Goal: Transaction & Acquisition: Purchase product/service

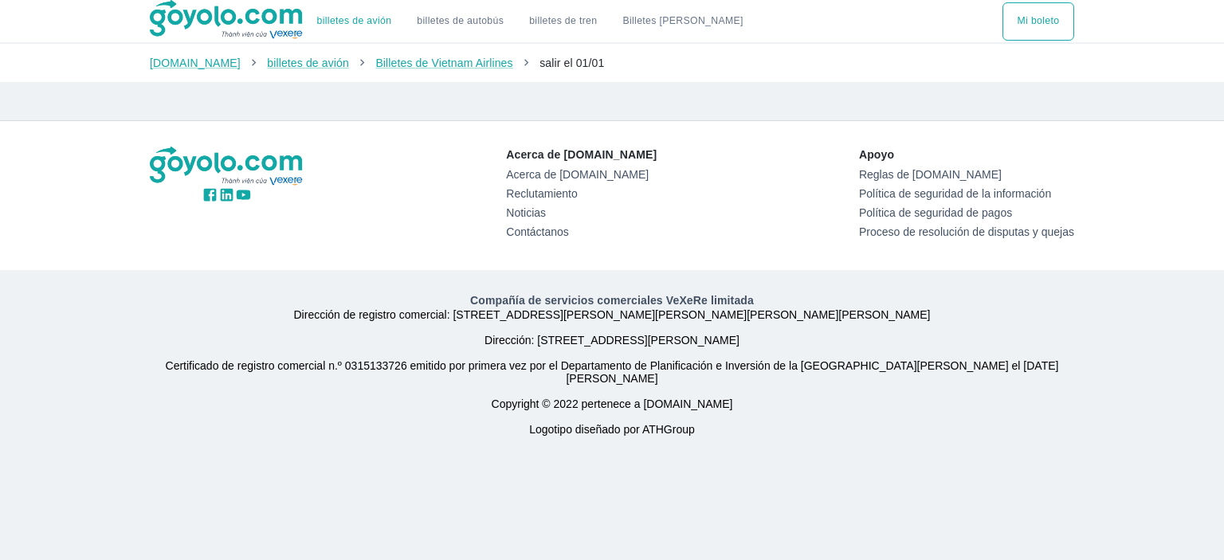
click at [930, 347] on font "Dirección: 8th Floor, CirCO Building, 222 Dien Bien Phu, District 3, Ciudad Ho …" at bounding box center [612, 340] width 918 height 13
click at [1034, 25] on font "Mi boleto" at bounding box center [1039, 20] width 42 height 11
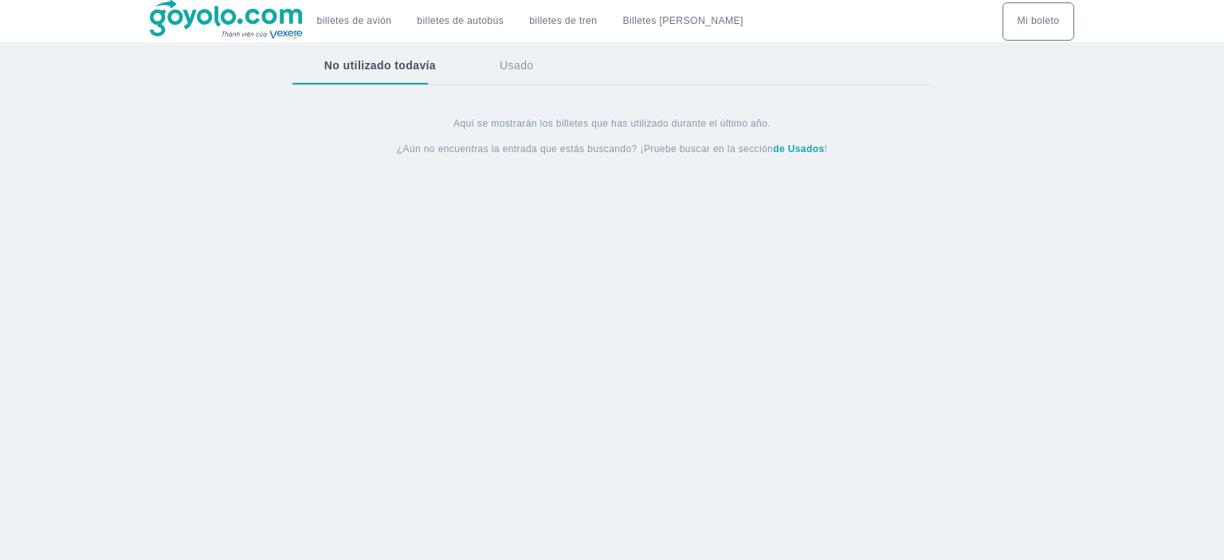
click at [506, 70] on font "Usado" at bounding box center [516, 65] width 33 height 13
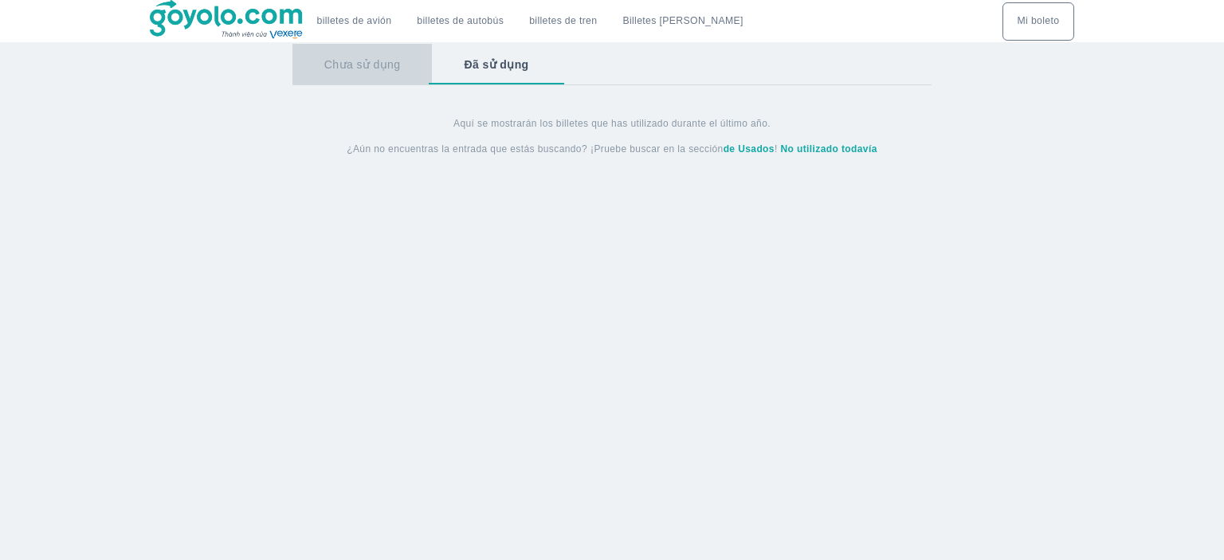
click at [372, 67] on button "Chưa sử dụng" at bounding box center [363, 64] width 140 height 41
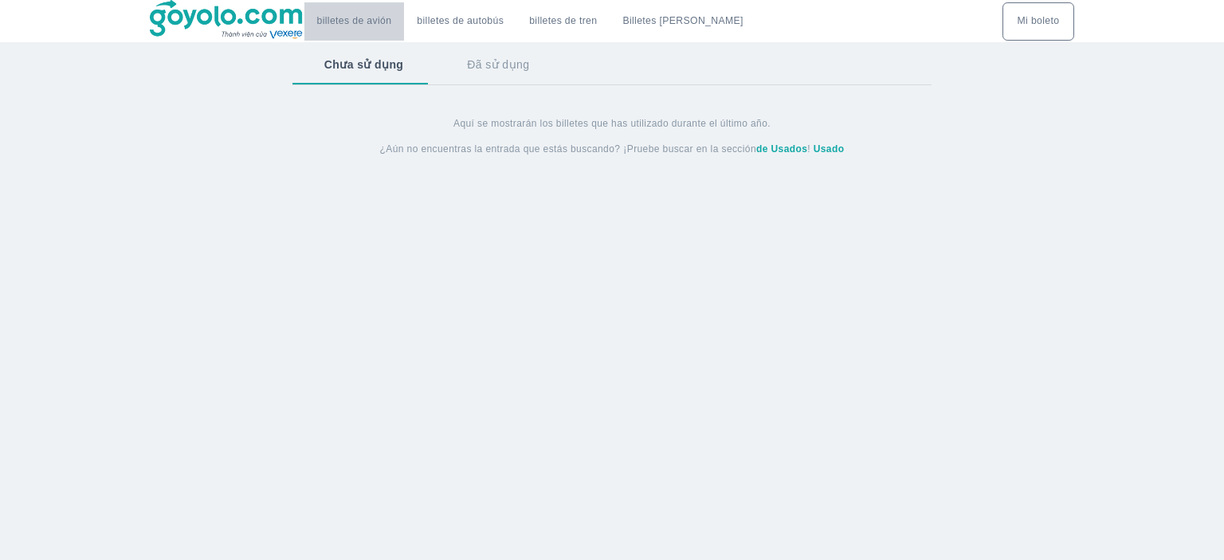
click at [379, 15] on font "billetes de avión" at bounding box center [354, 20] width 75 height 11
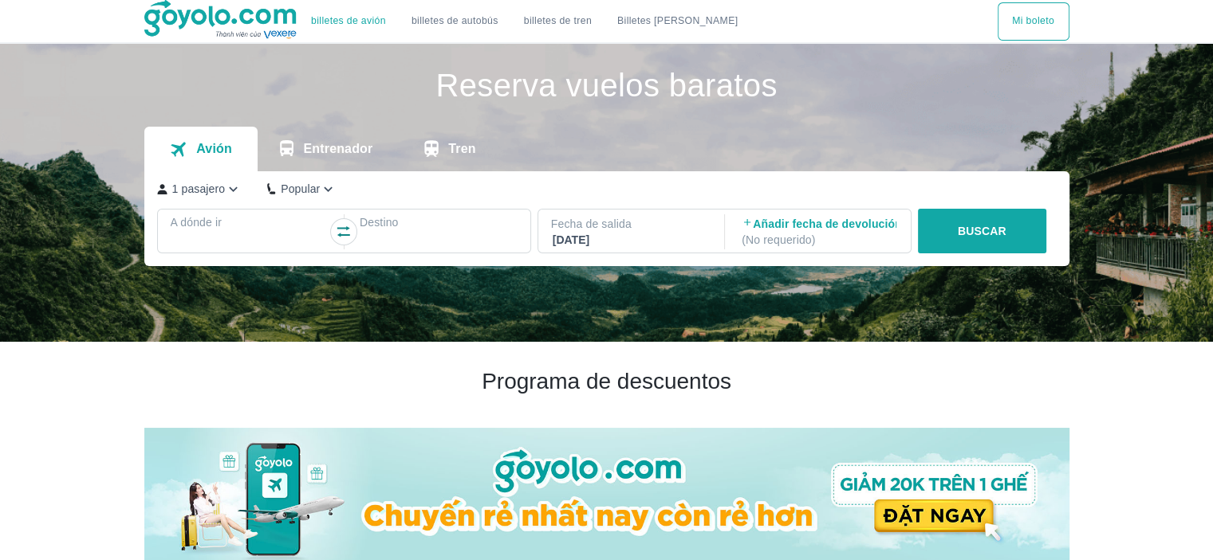
click at [261, 235] on div at bounding box center [249, 241] width 155 height 19
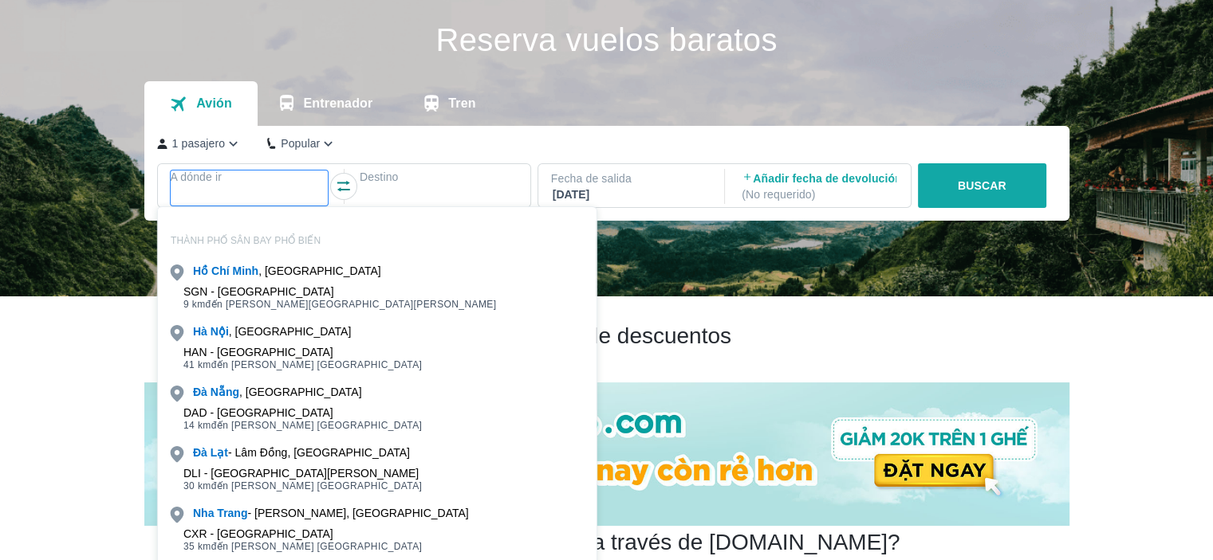
scroll to position [92, 0]
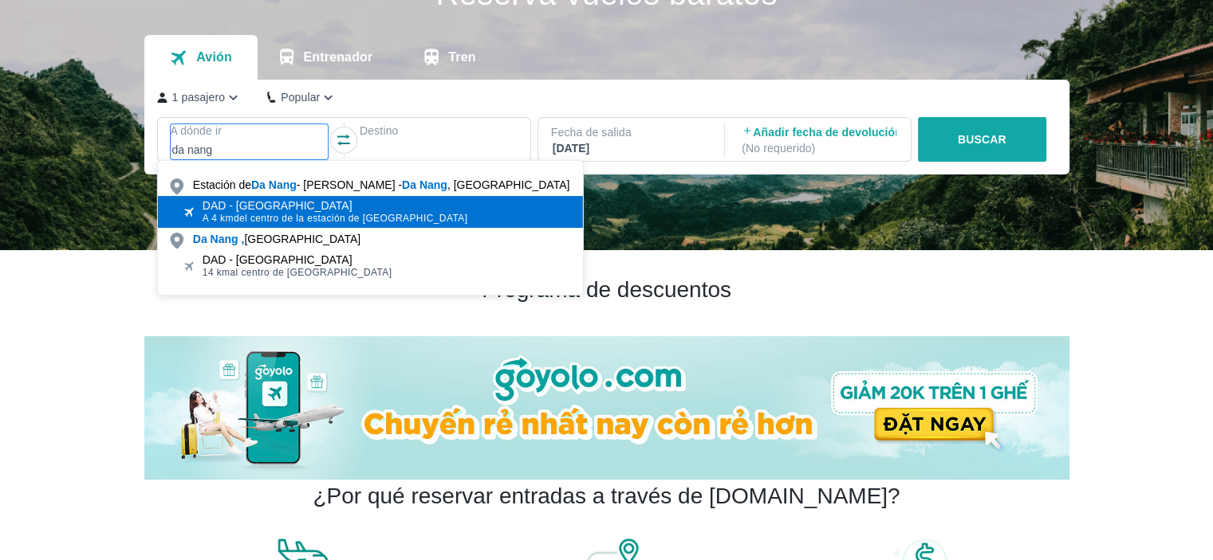
type input "da nang"
click at [360, 208] on div "DAD - [GEOGRAPHIC_DATA]" at bounding box center [334, 205] width 265 height 13
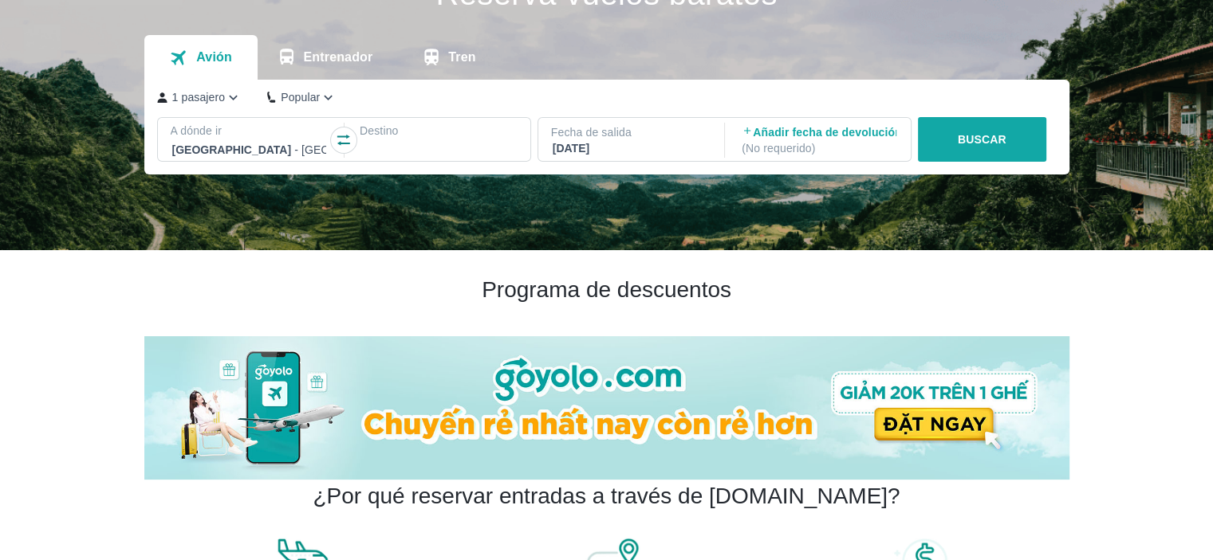
click at [383, 143] on div at bounding box center [438, 149] width 155 height 19
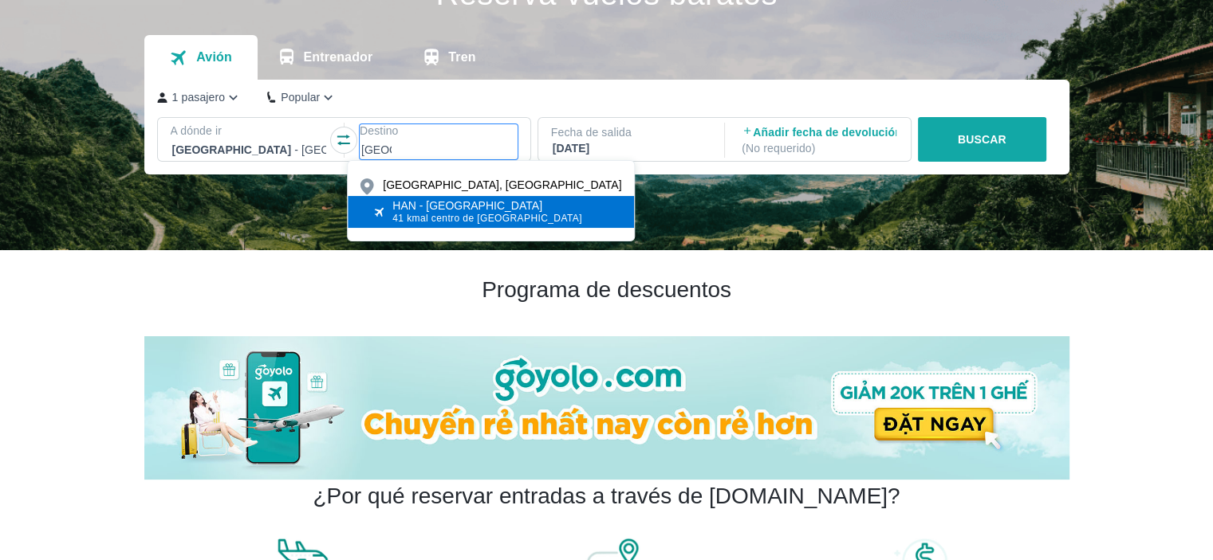
type input "[GEOGRAPHIC_DATA]"
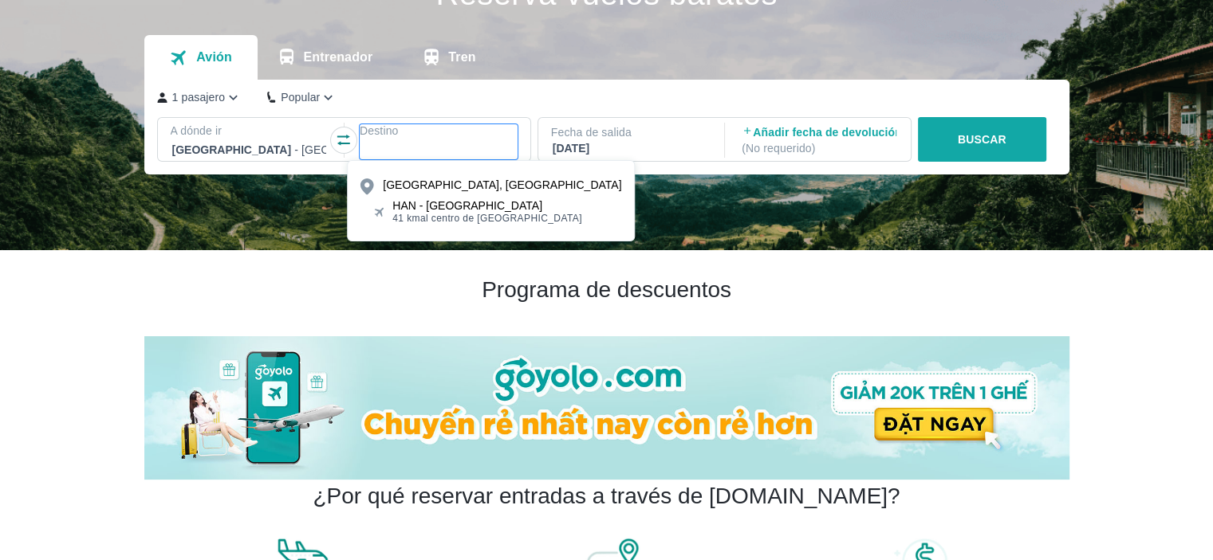
click at [442, 202] on font "HAN - [GEOGRAPHIC_DATA]" at bounding box center [467, 205] width 150 height 13
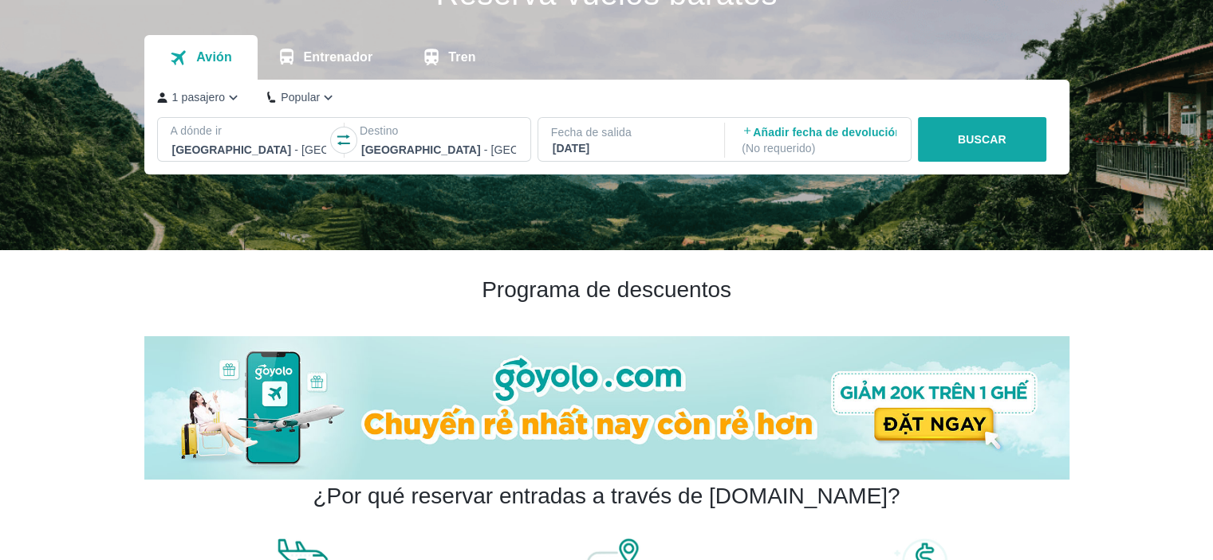
click at [976, 140] on font "BUSCAR" at bounding box center [981, 139] width 49 height 13
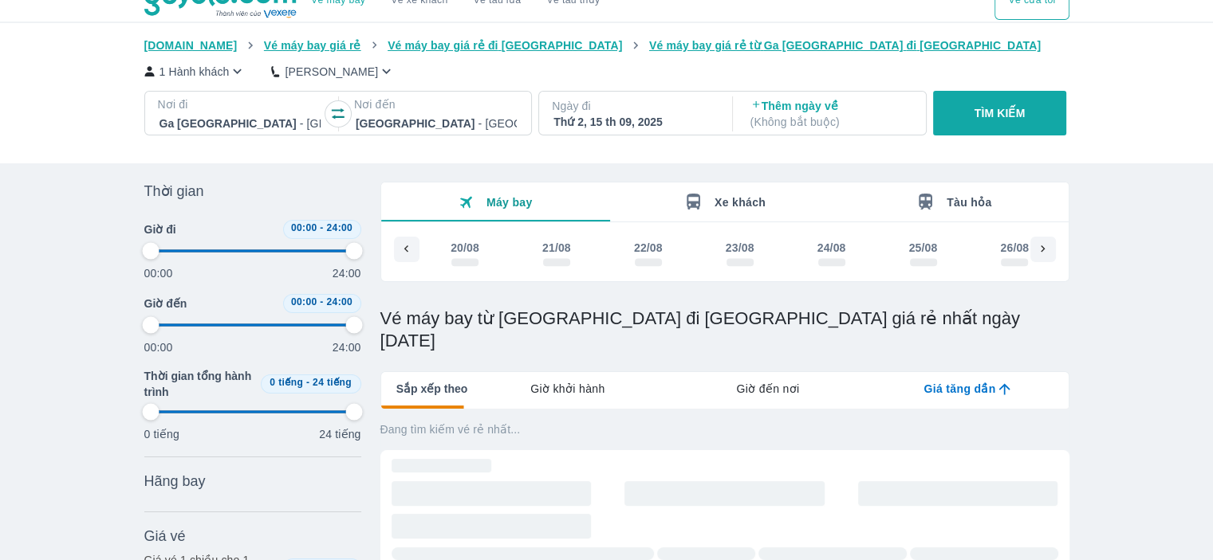
scroll to position [0, 2018]
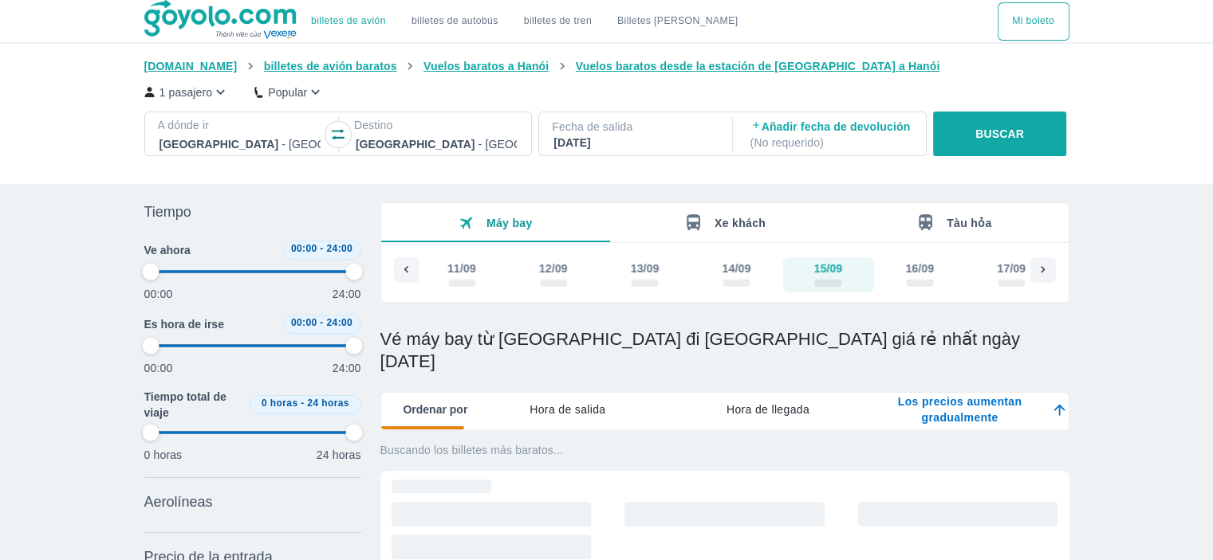
type input "97.9166666666667"
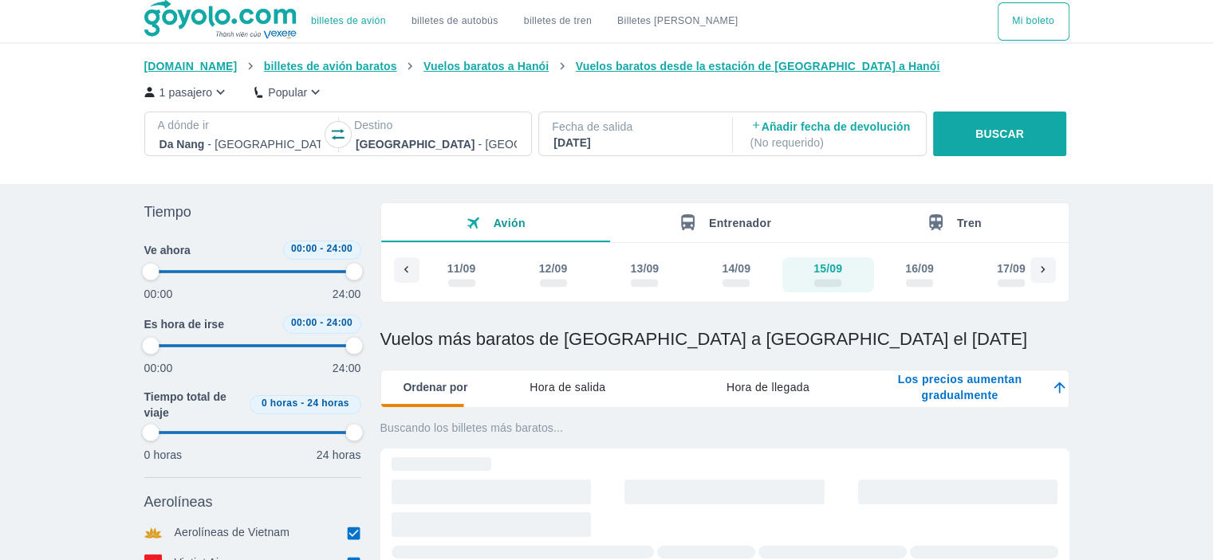
type input "97.9166666666667"
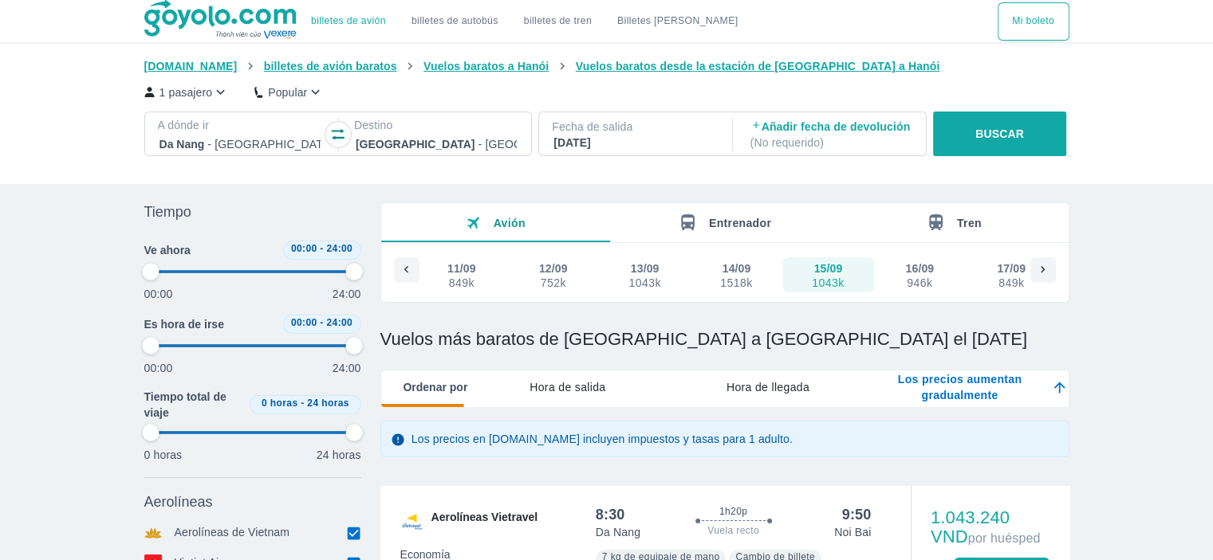
type input "97.9166666666667"
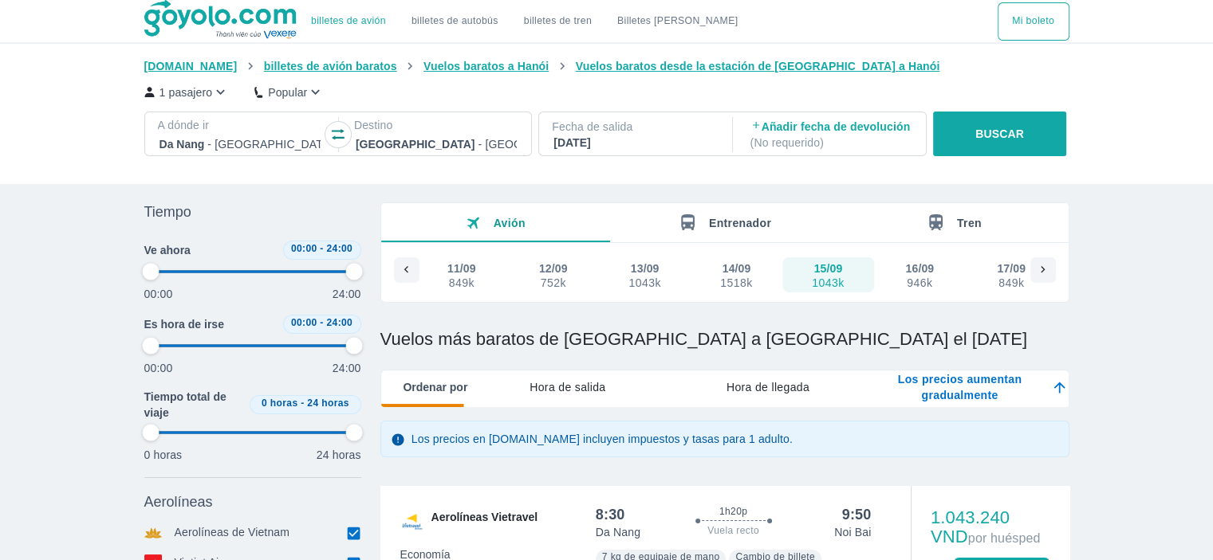
type input "97.9166666666667"
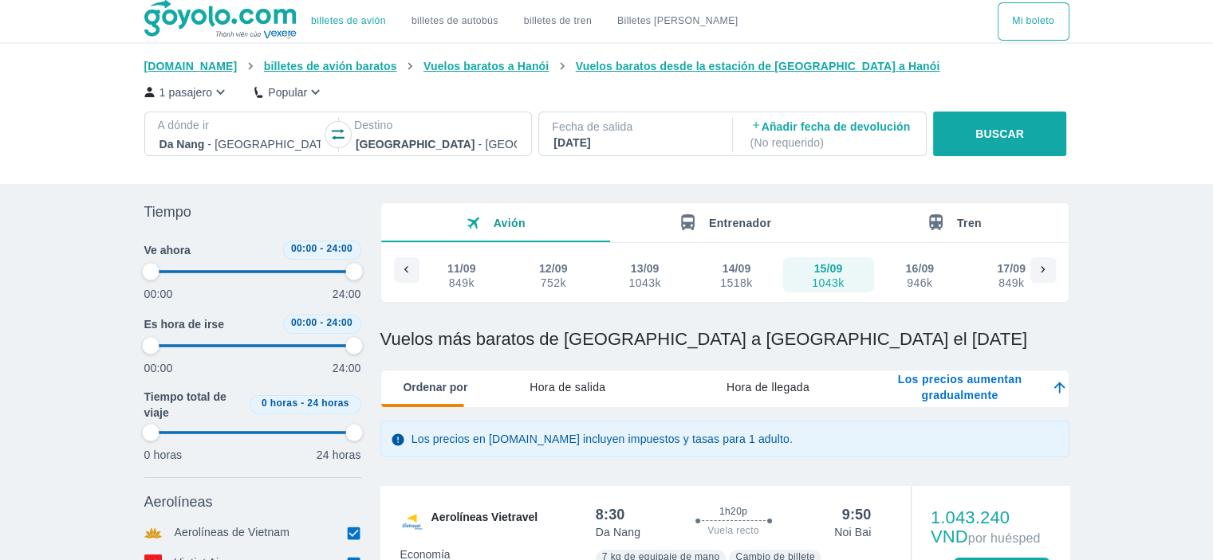
type input "97.9166666666667"
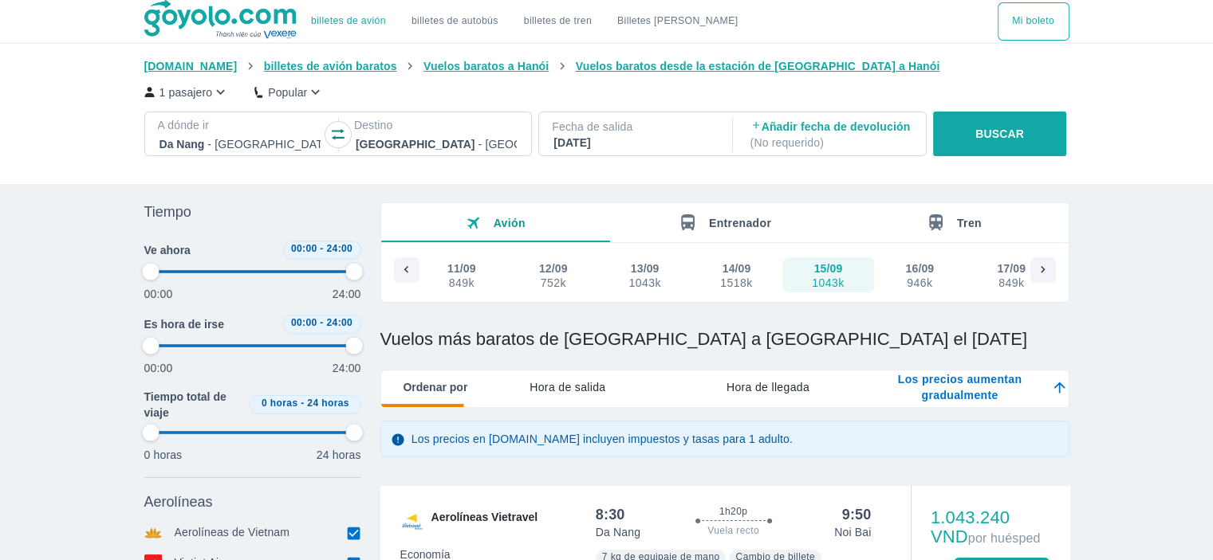
type input "97.9166666666667"
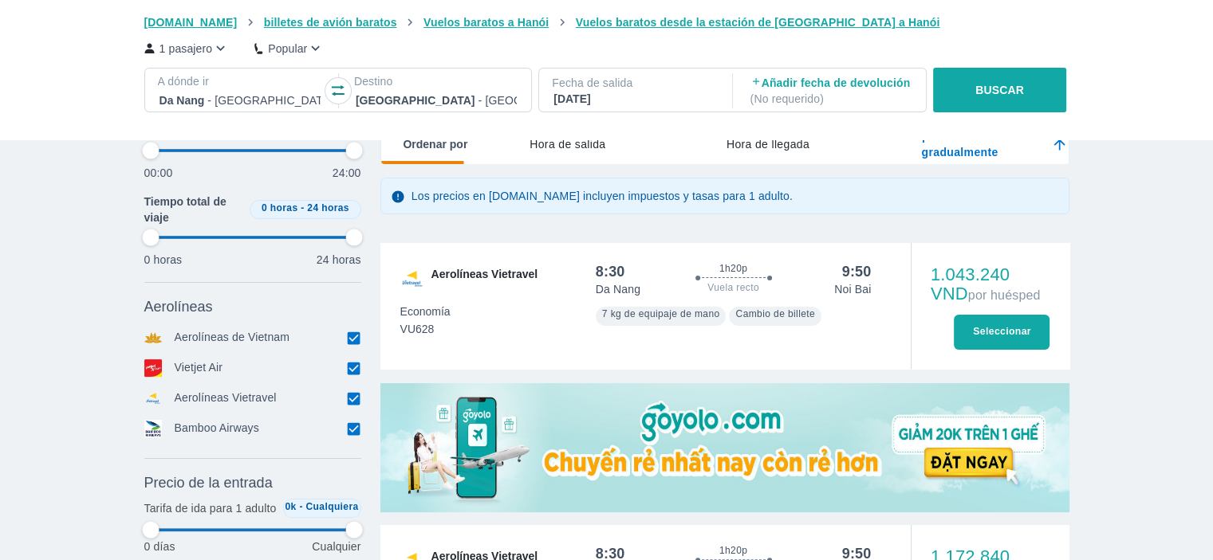
type input "97.9166666666667"
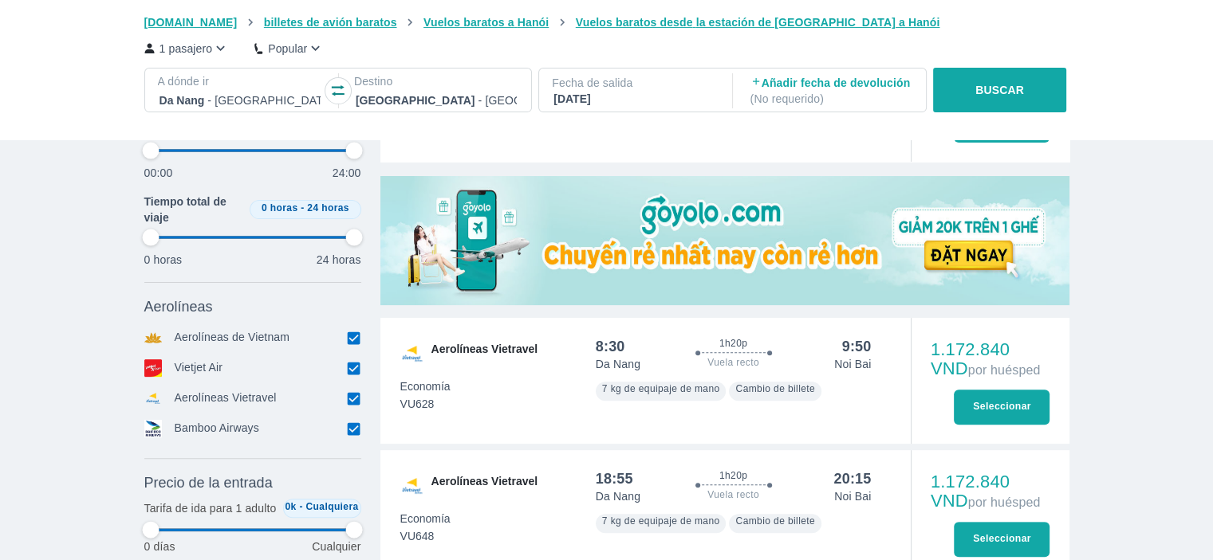
type input "97.9166666666667"
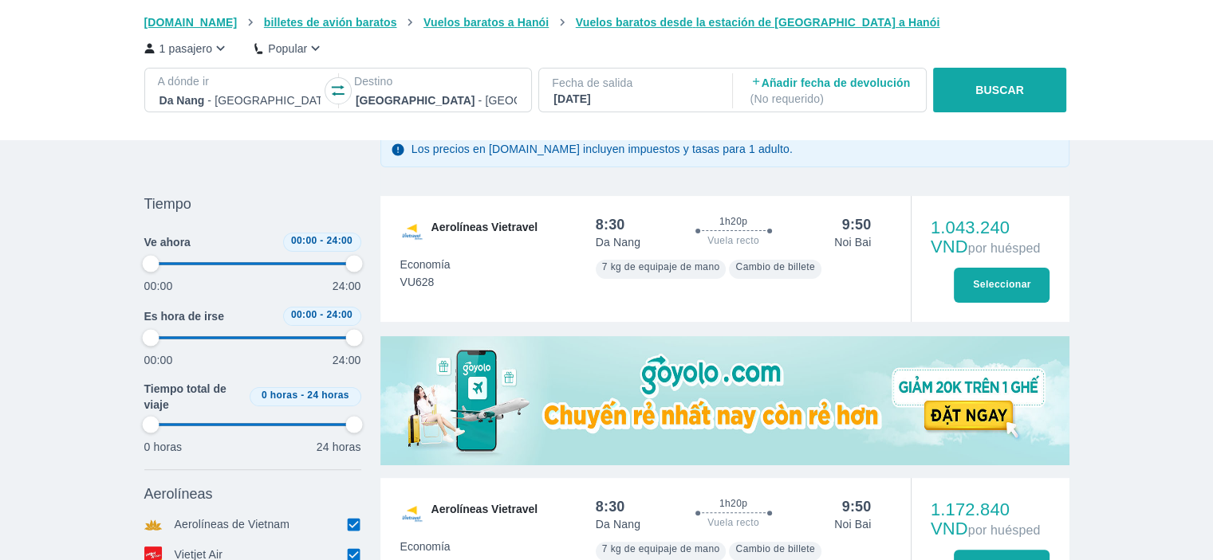
type input "97.9166666666667"
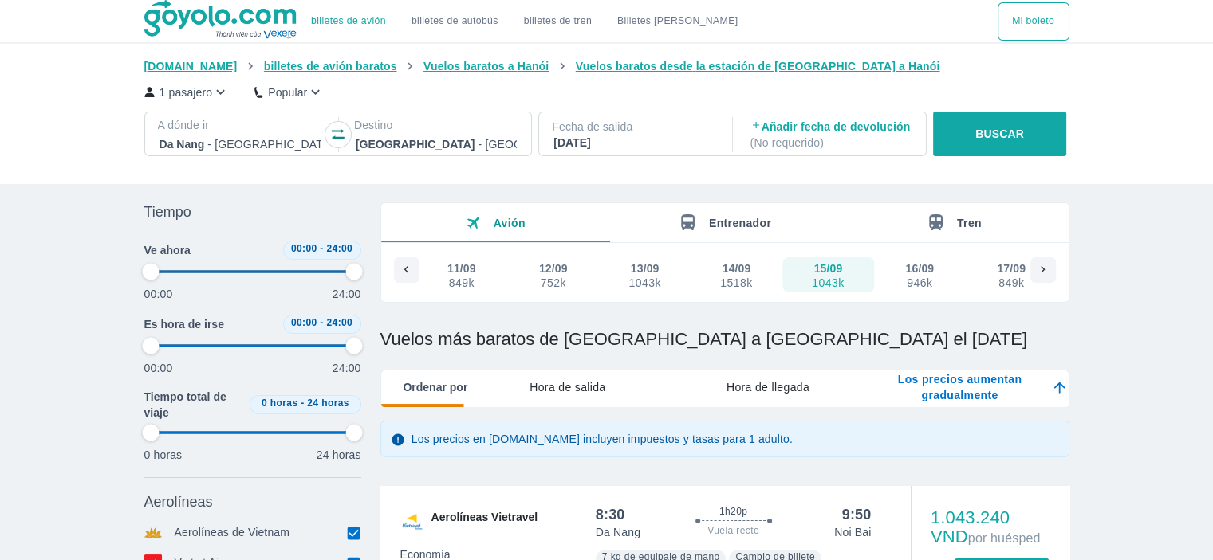
scroll to position [0, 0]
type input "97.9166666666667"
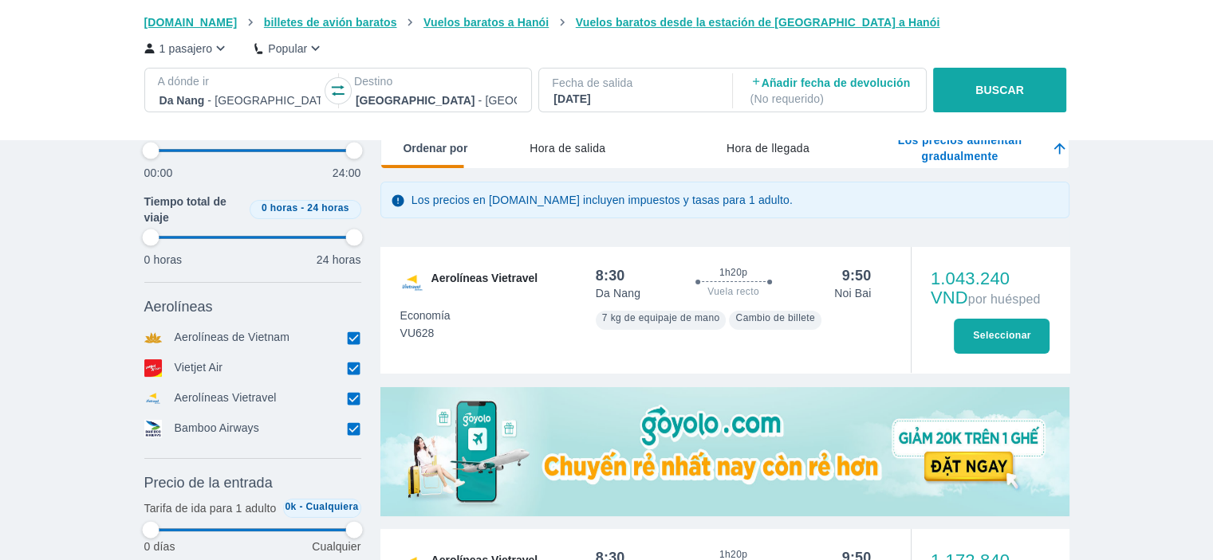
type input "97.9166666666667"
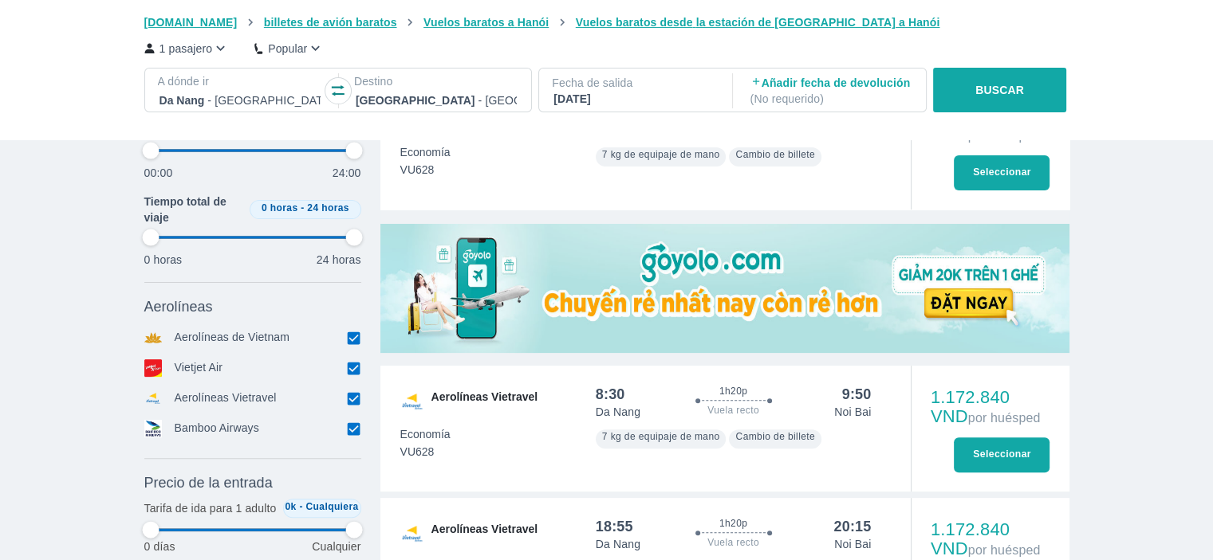
type input "97.9166666666667"
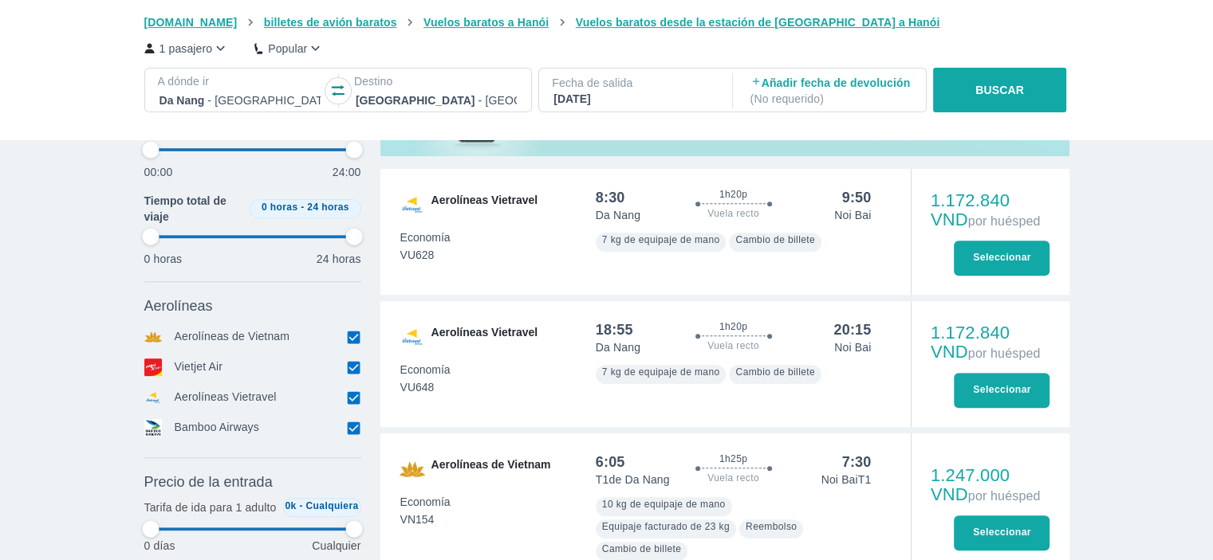
scroll to position [638, 0]
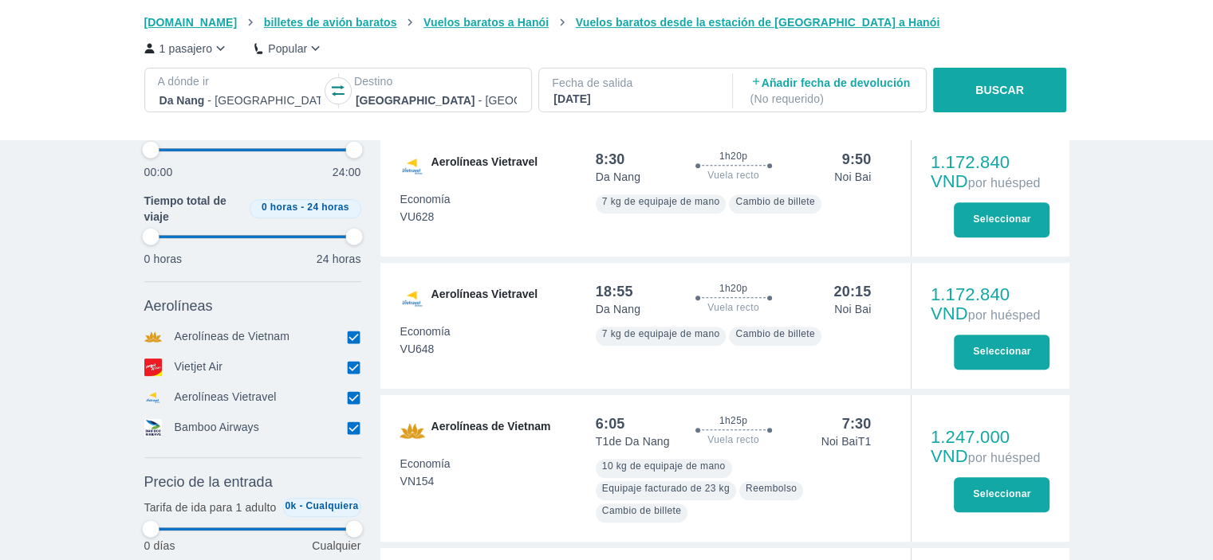
type input "97.9166666666667"
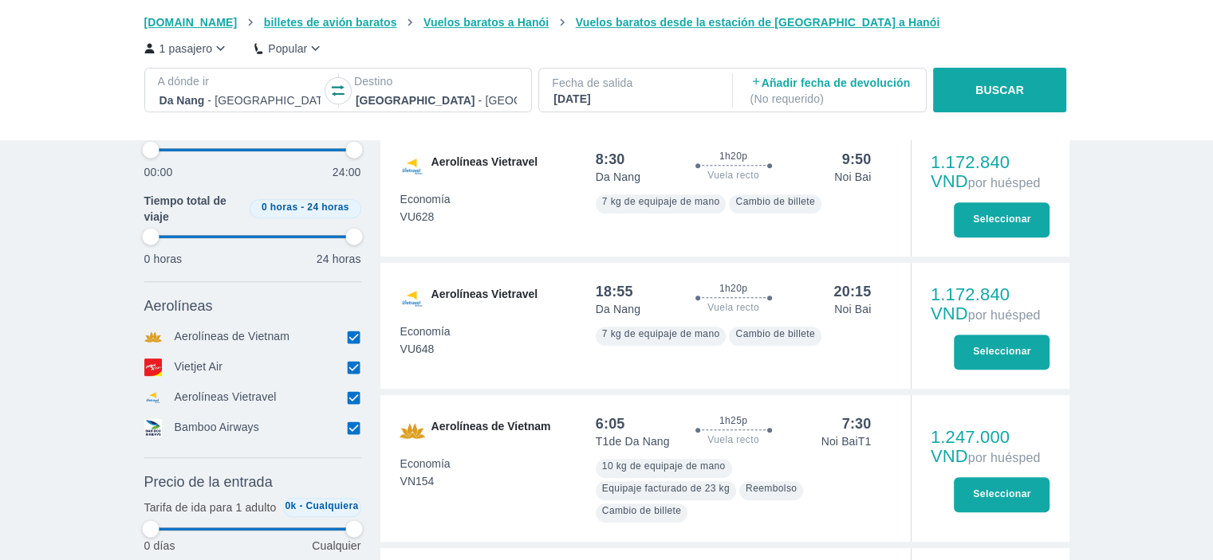
type input "97.9166666666667"
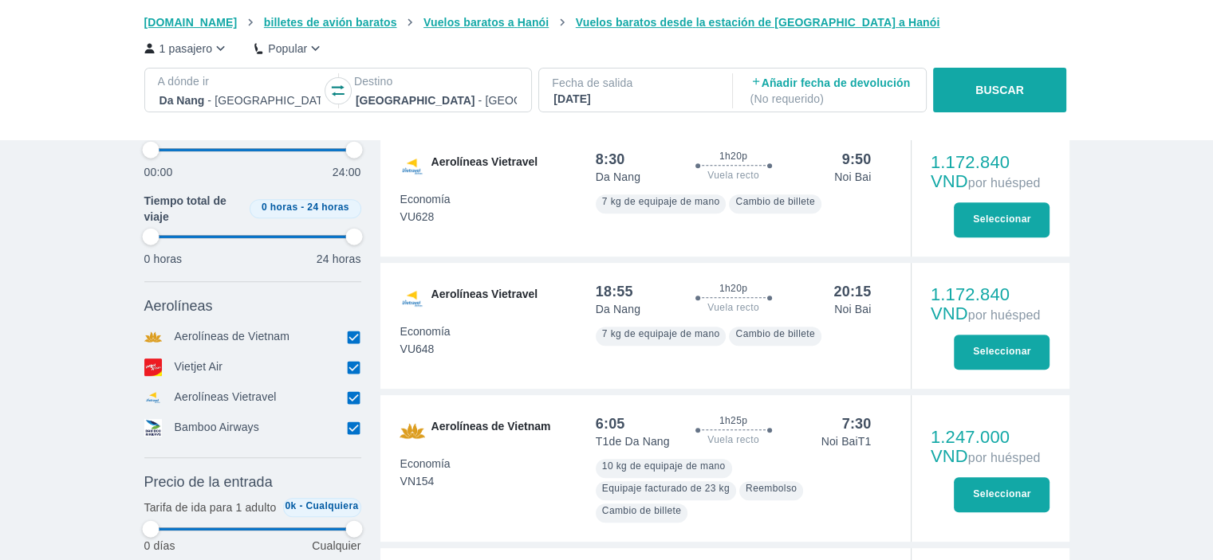
type input "97.9166666666667"
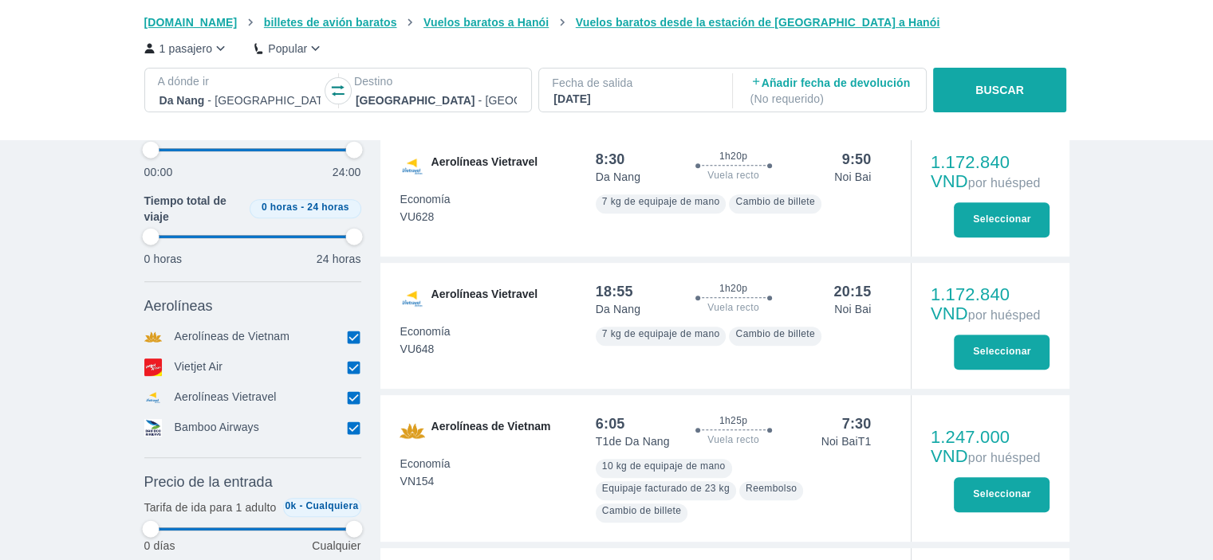
type input "97.9166666666667"
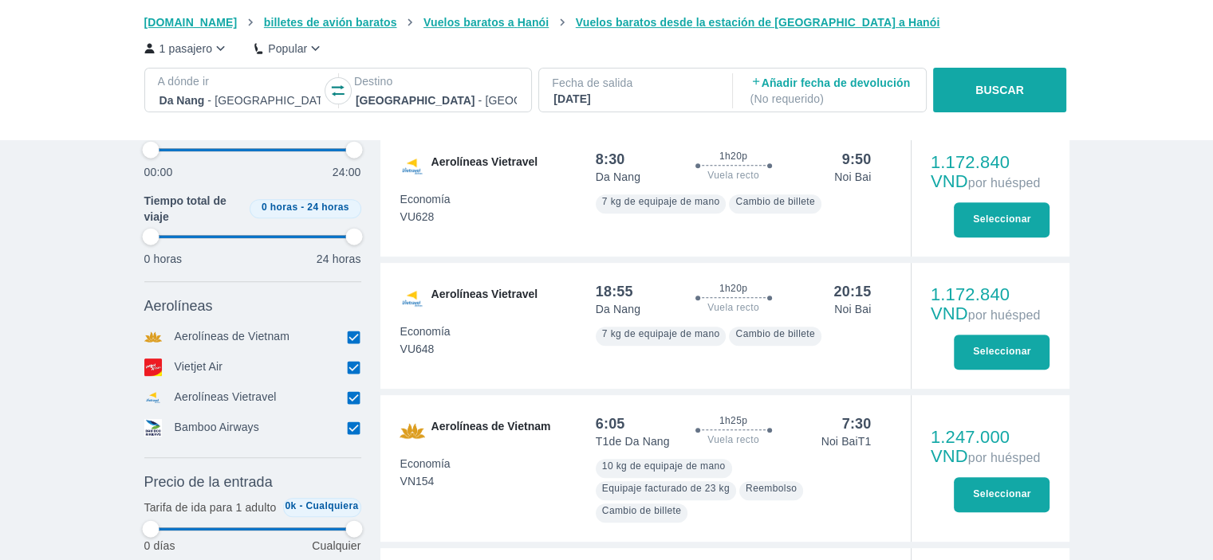
type input "97.9166666666667"
click at [992, 348] on font "Seleccionar" at bounding box center [1002, 351] width 58 height 11
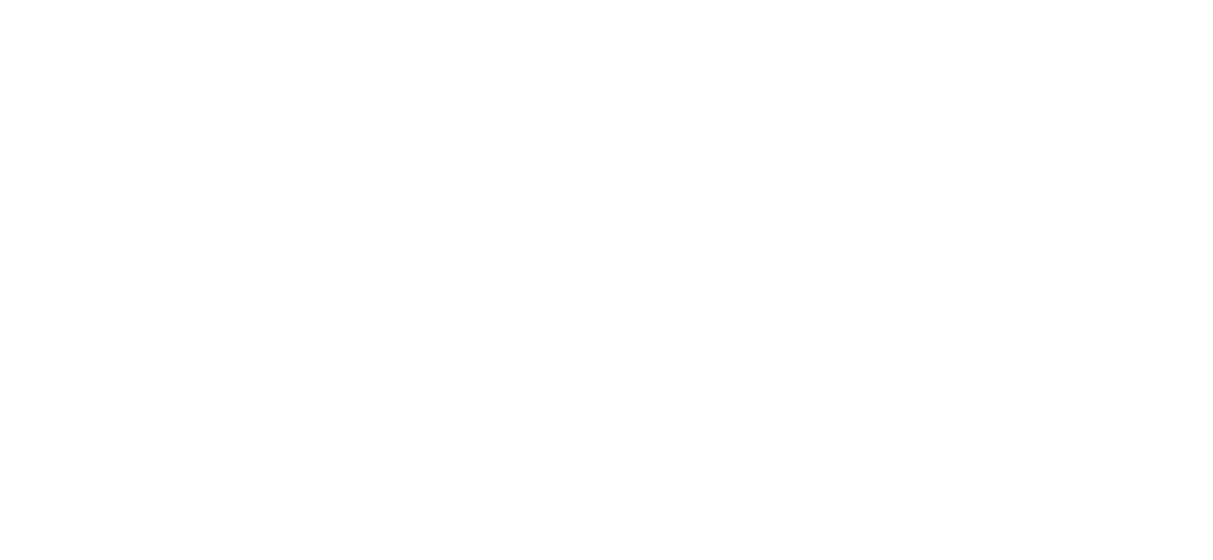
scroll to position [0, 0]
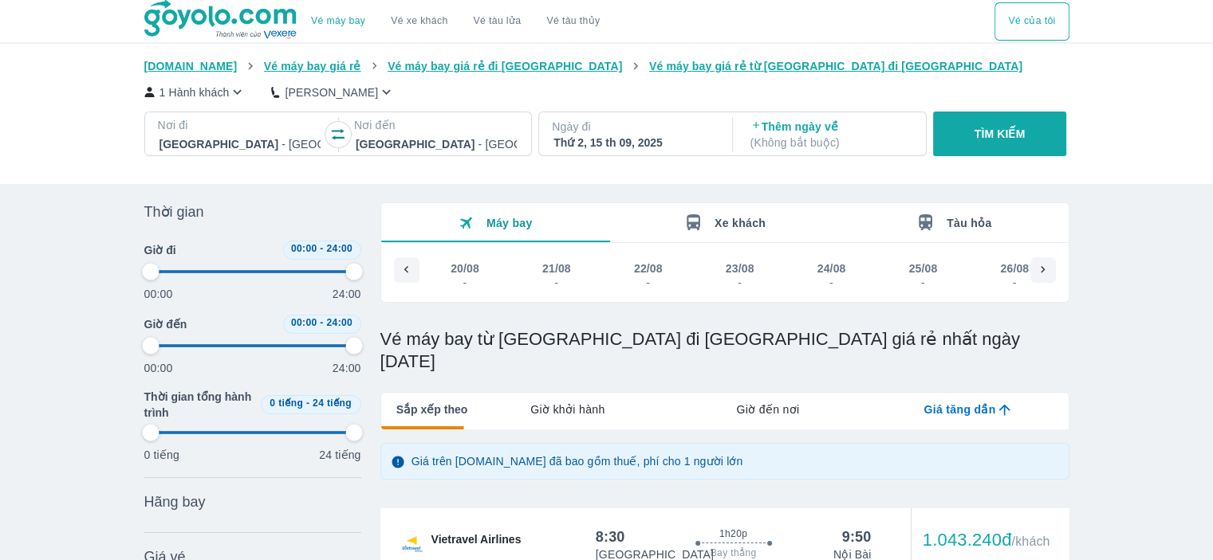
scroll to position [0, 2018]
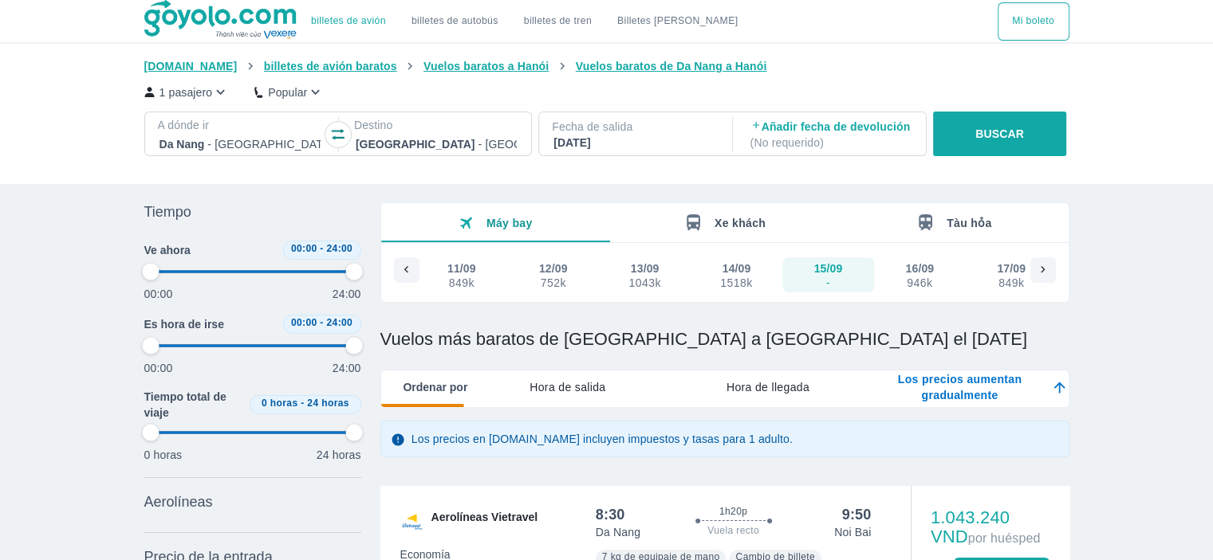
type input "97.9166666666667"
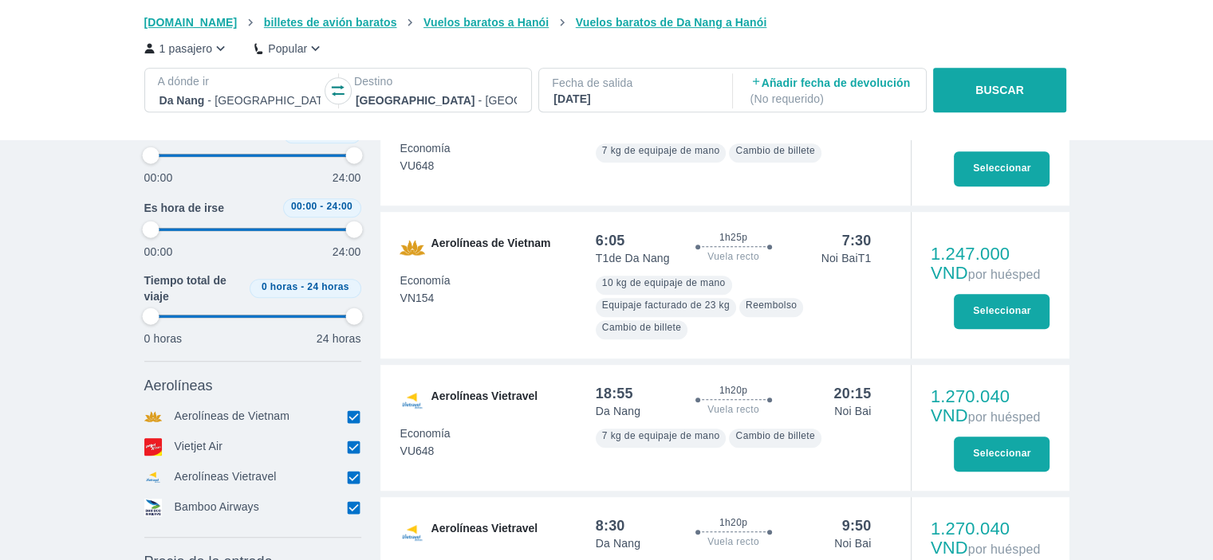
type input "97.9166666666667"
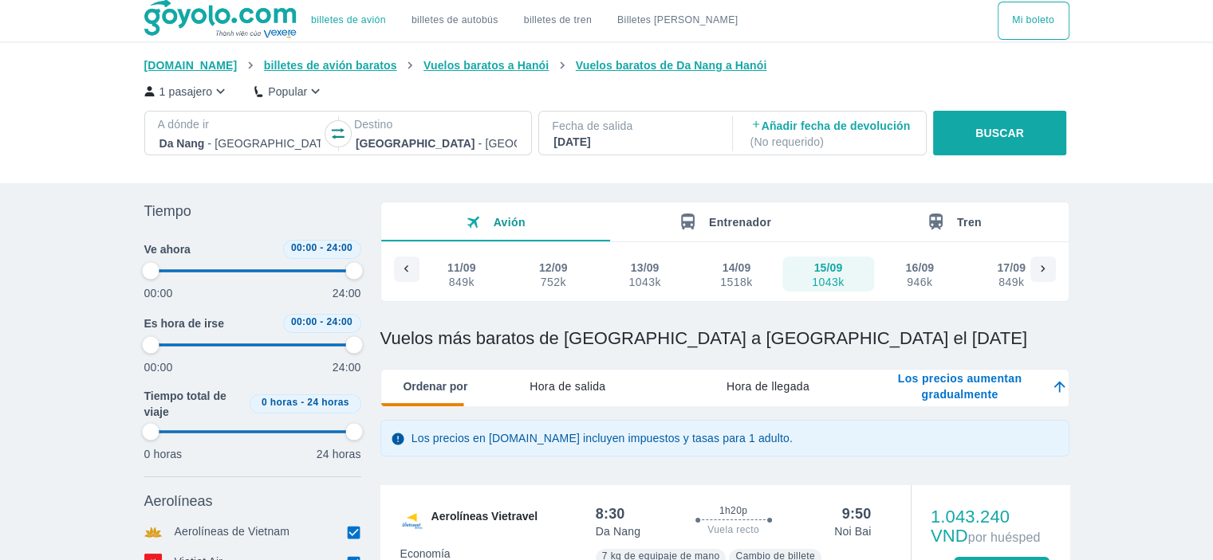
scroll to position [0, 0]
type input "97.9166666666667"
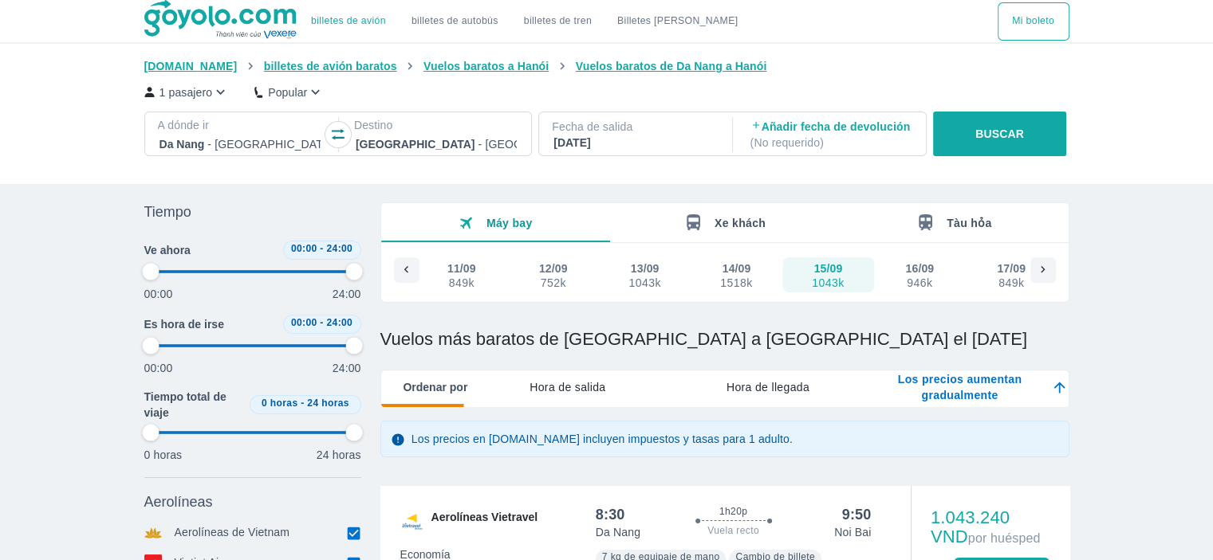
type input "97.9166666666667"
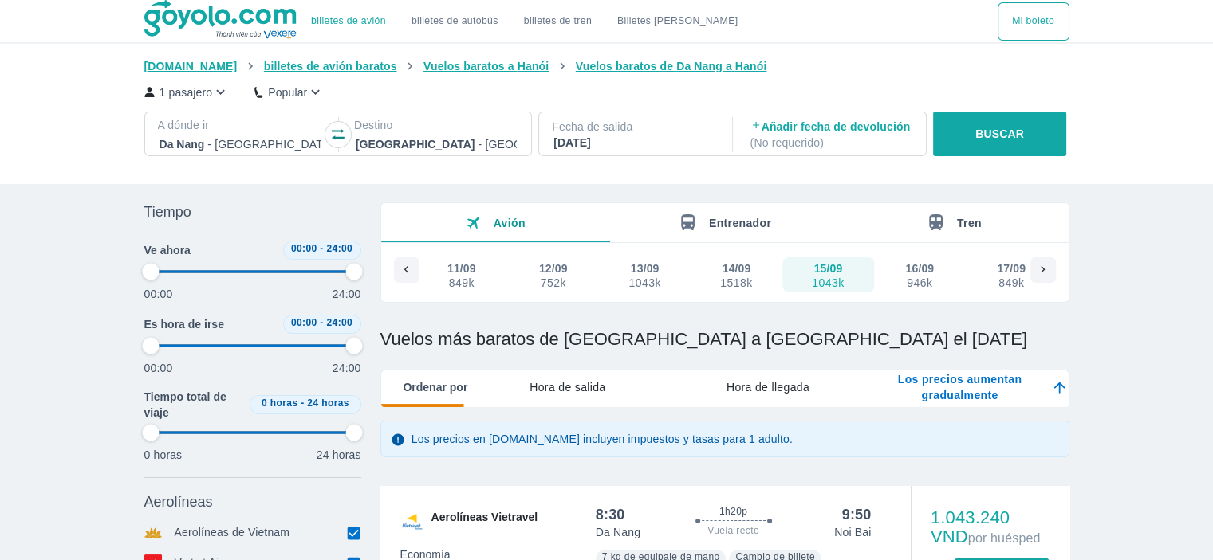
type input "97.9166666666667"
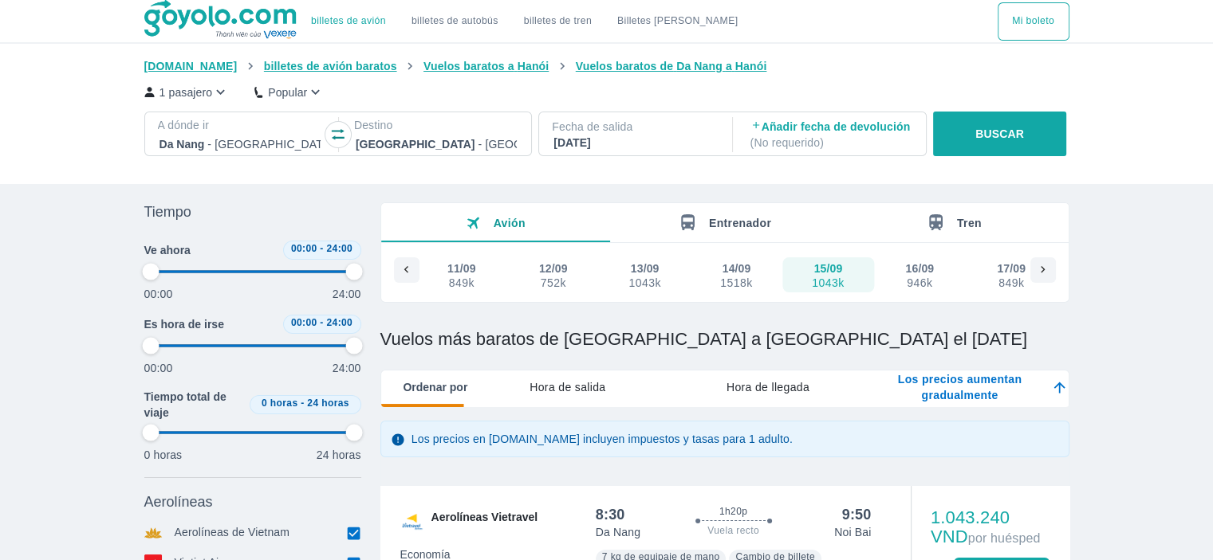
type input "97.9166666666667"
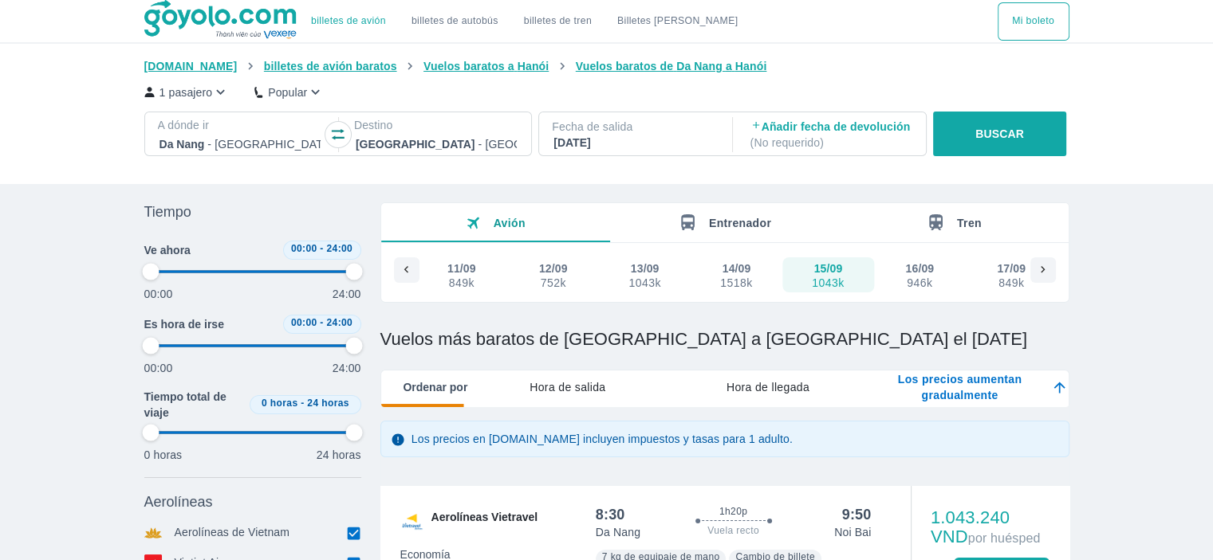
type input "97.9166666666667"
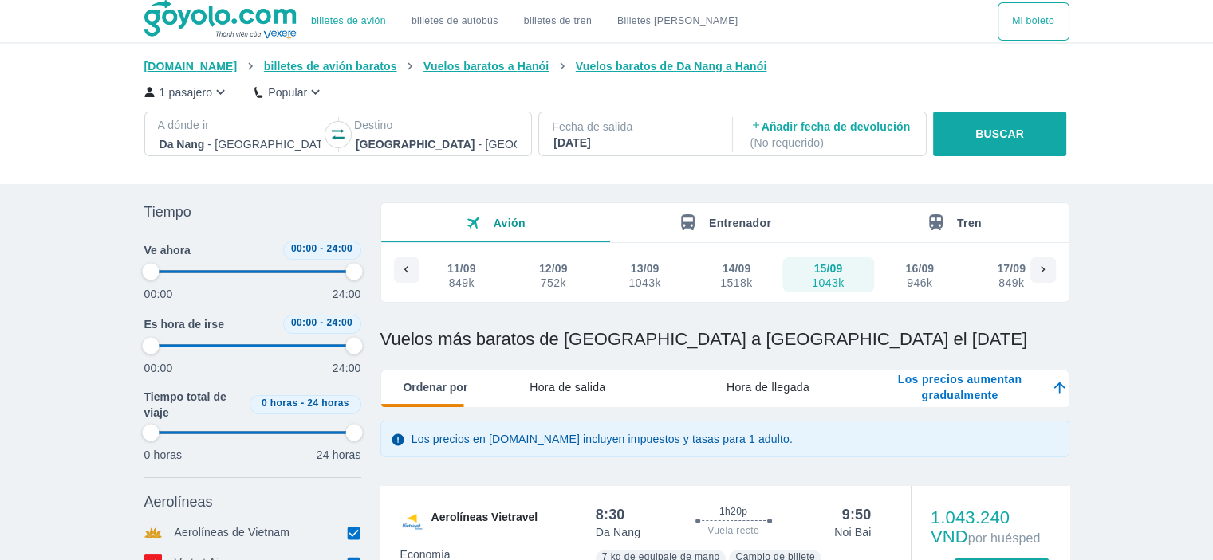
type input "97.9166666666667"
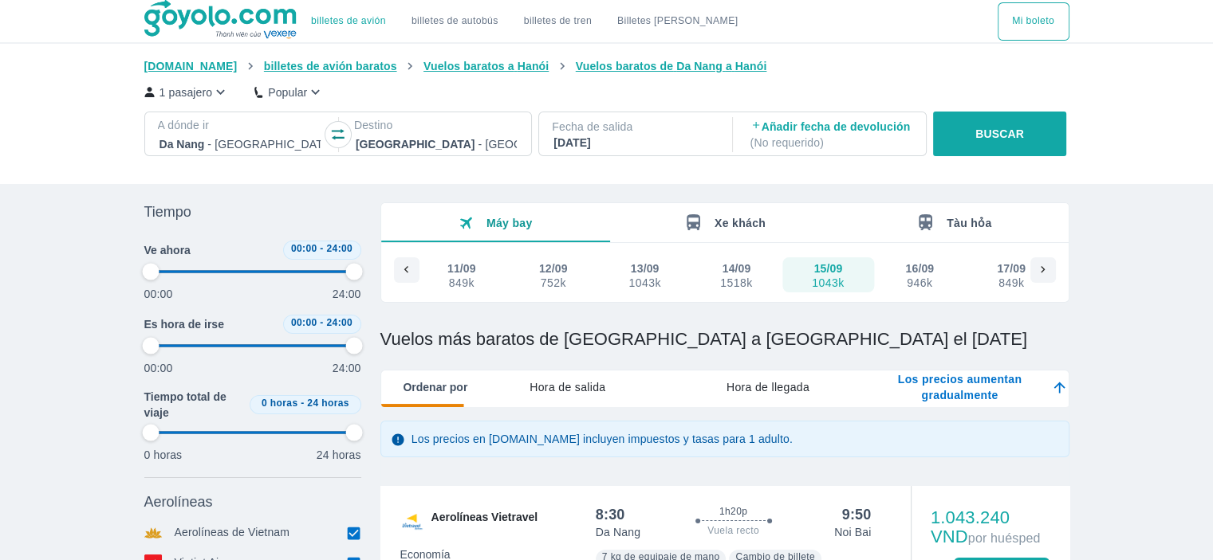
type input "97.9166666666667"
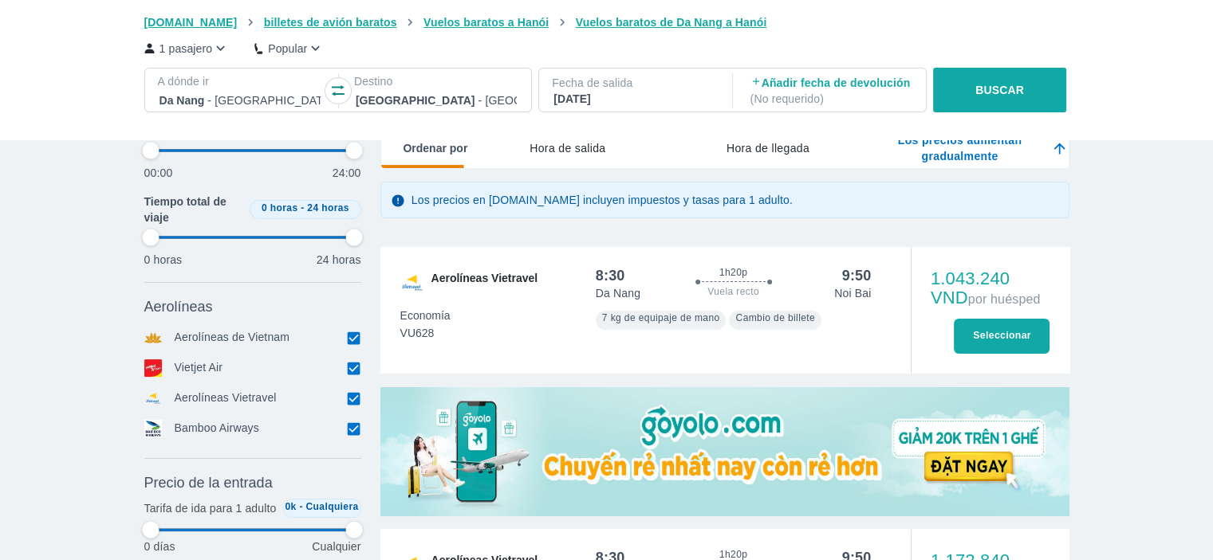
type input "97.9166666666667"
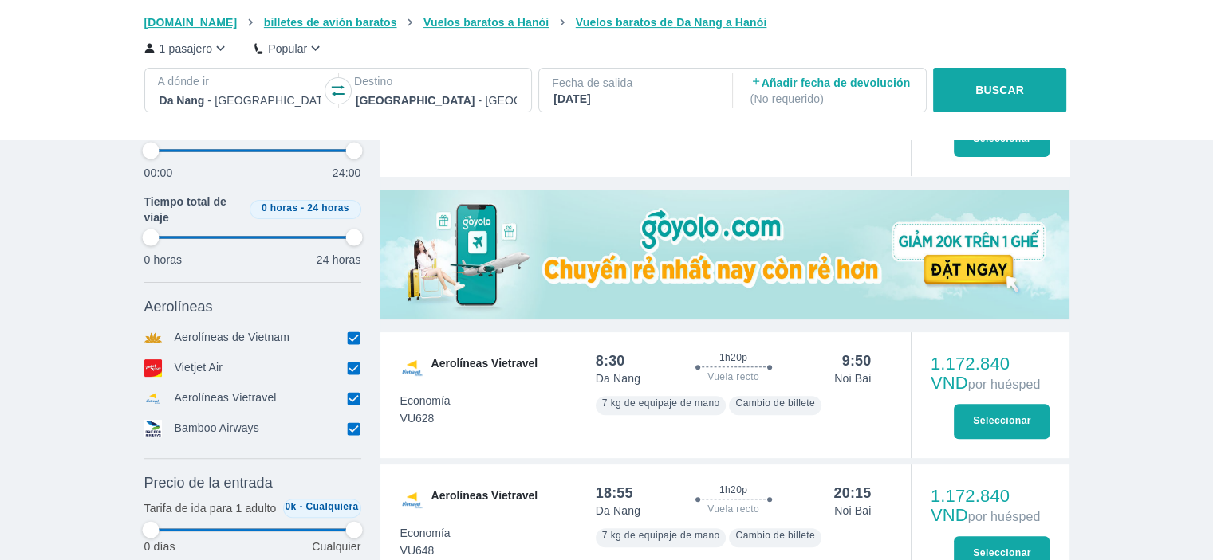
scroll to position [558, 0]
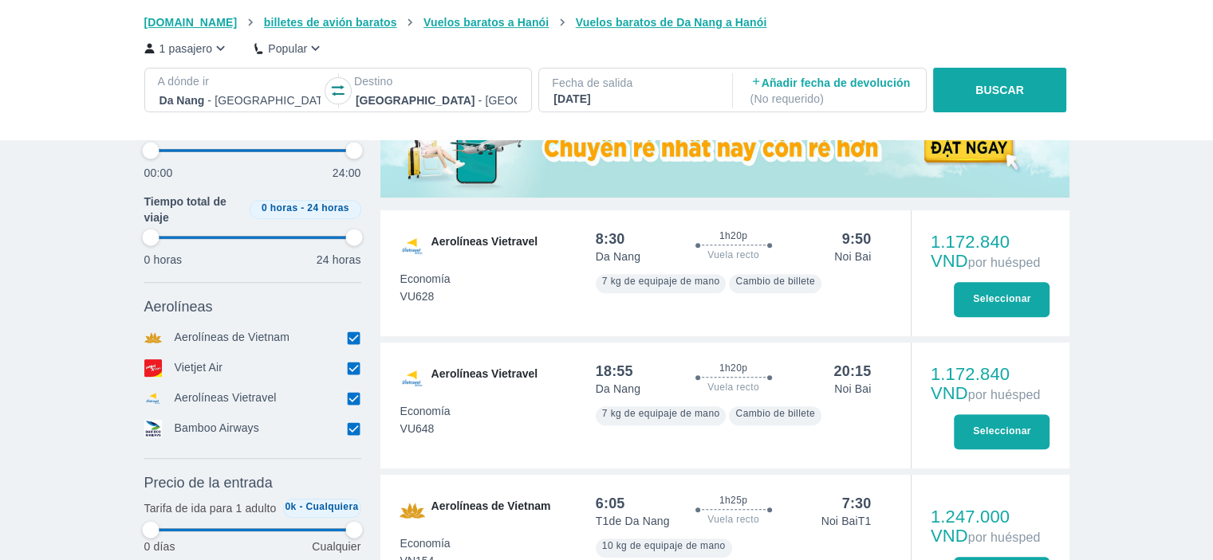
type input "97.9166666666667"
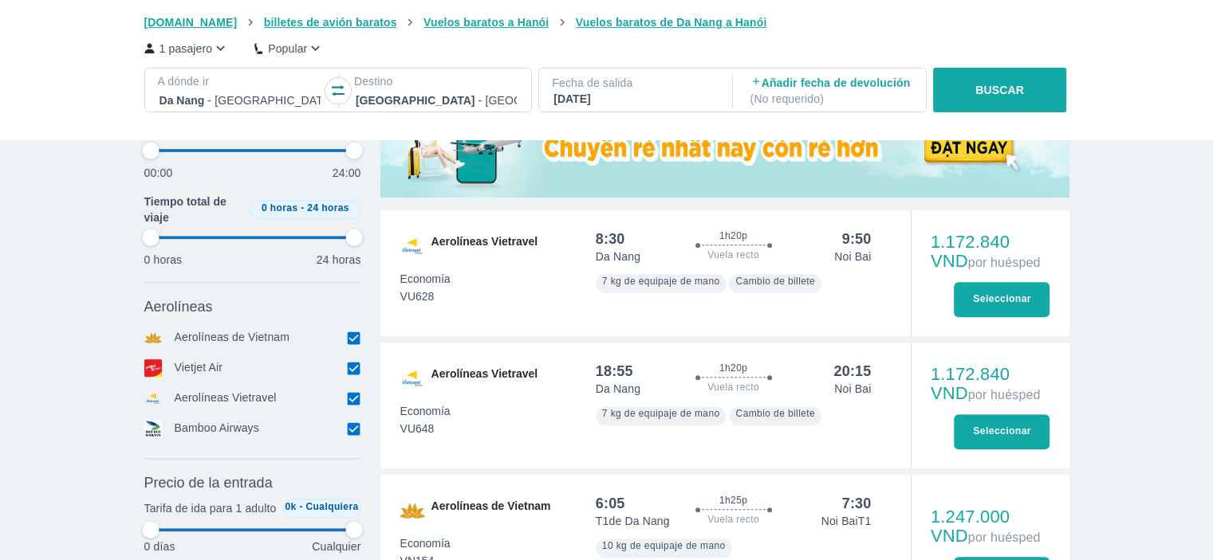
type input "97.9166666666667"
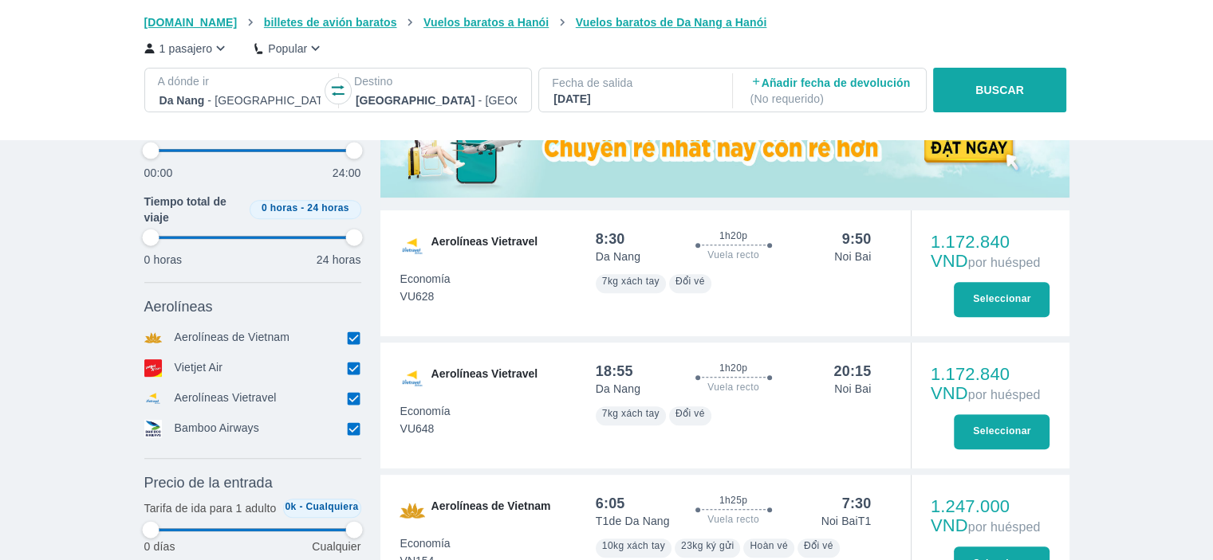
scroll to position [638, 0]
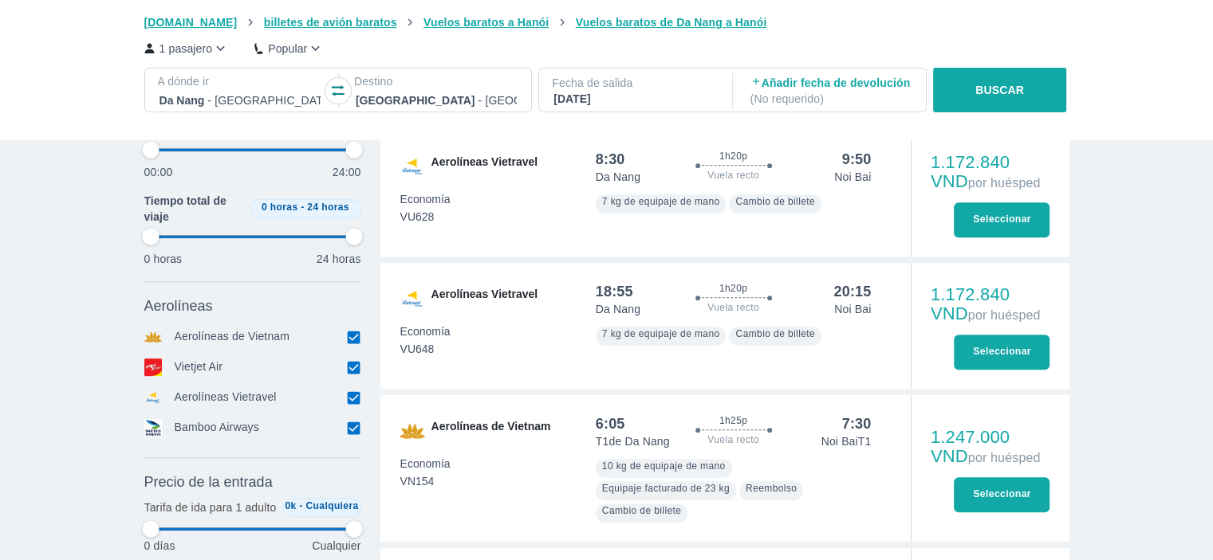
type input "97.9166666666667"
click at [997, 350] on font "Seleccionar" at bounding box center [1002, 351] width 58 height 11
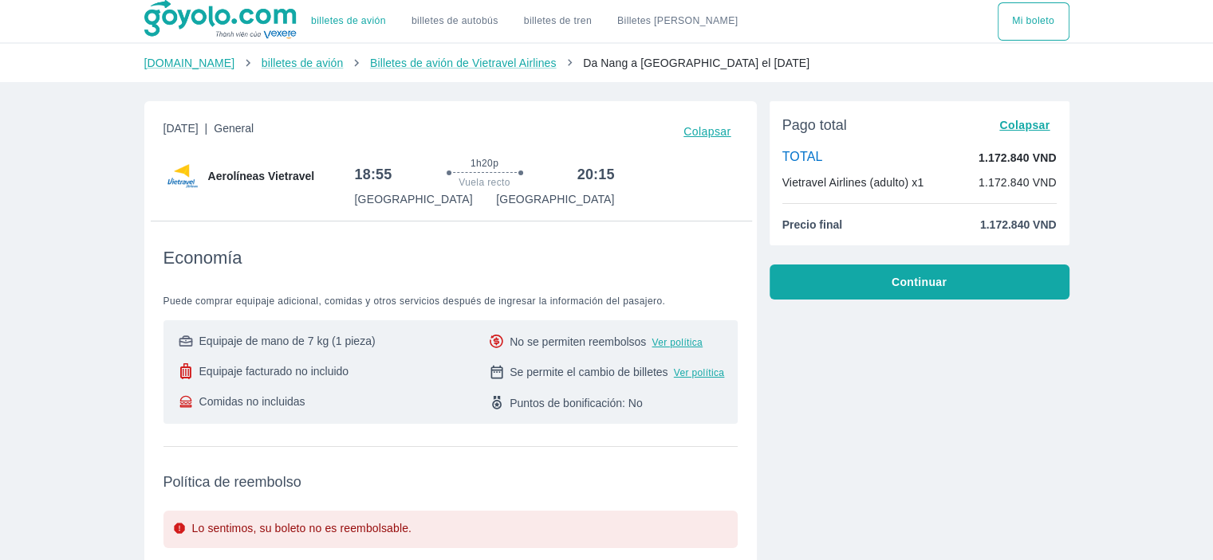
click at [982, 155] on font "1.172.840 VND" at bounding box center [1017, 157] width 78 height 13
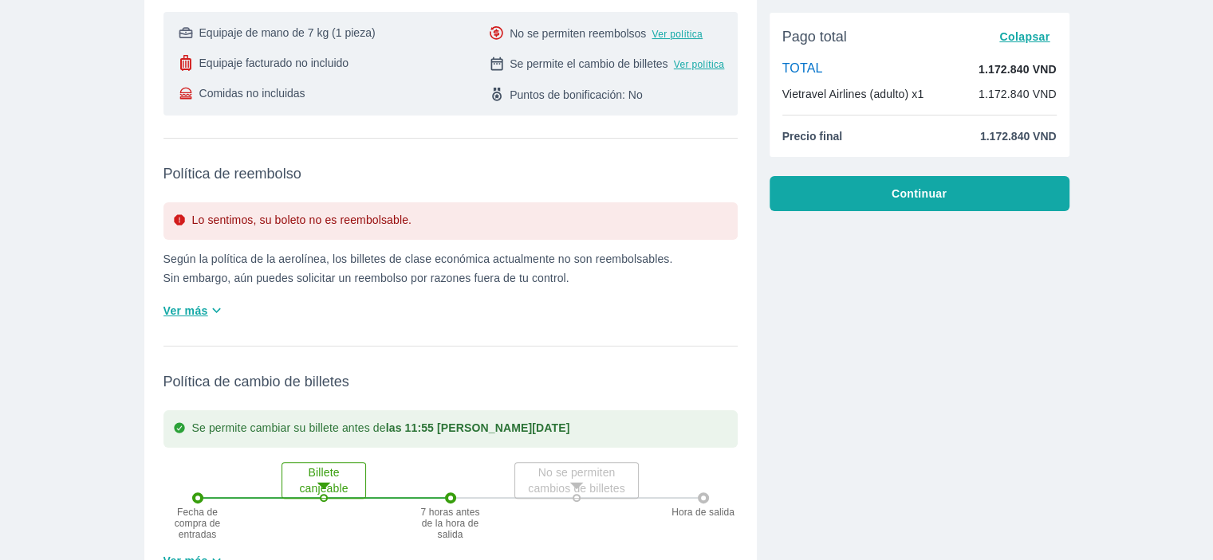
scroll to position [399, 0]
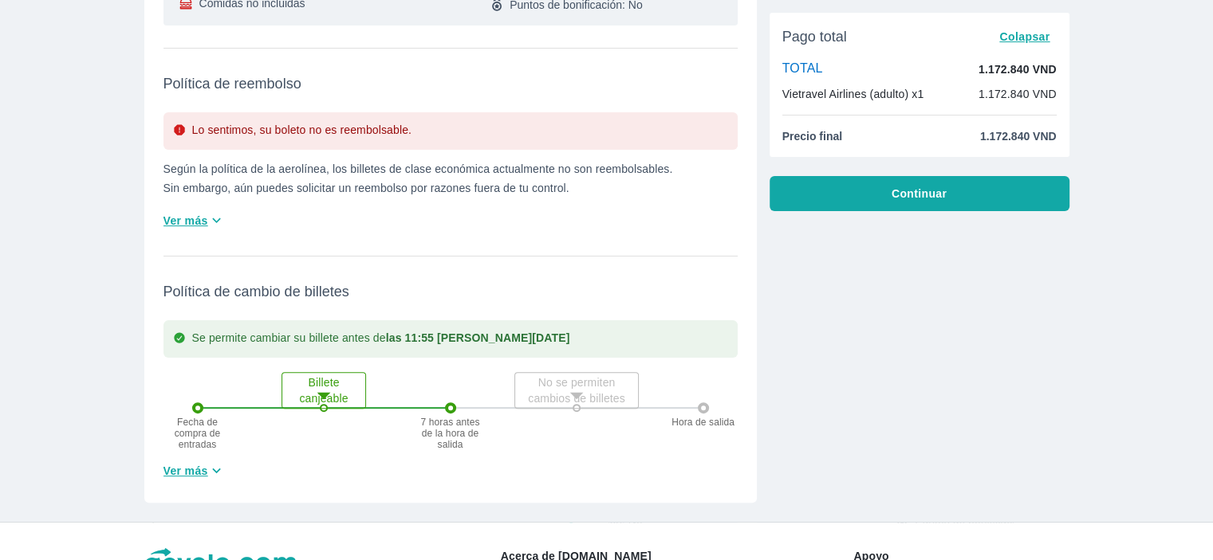
click at [178, 467] on font "Ver más" at bounding box center [185, 471] width 45 height 13
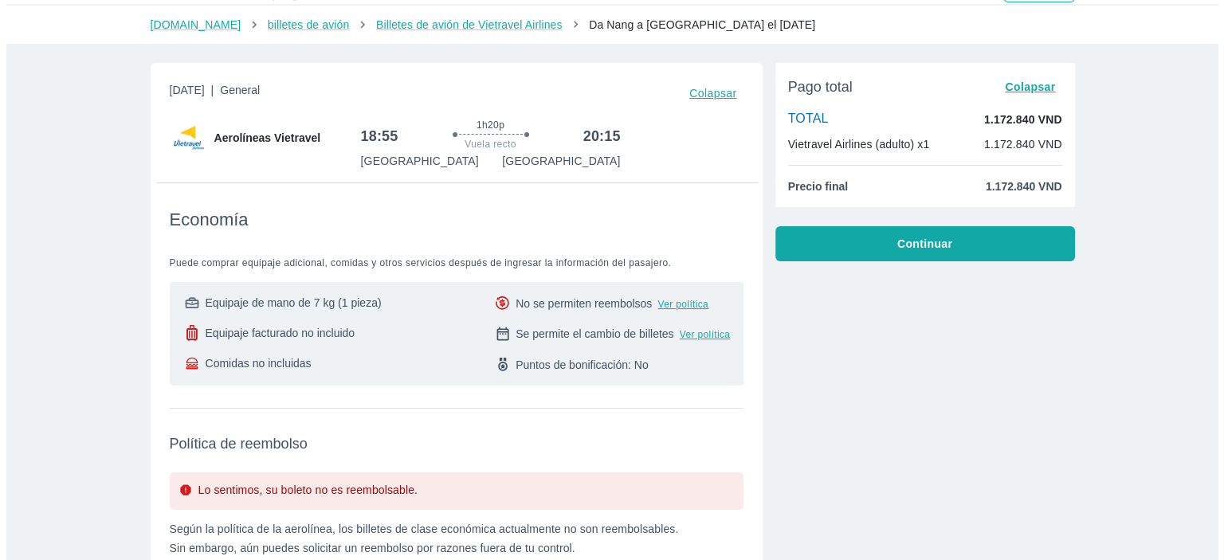
scroll to position [0, 0]
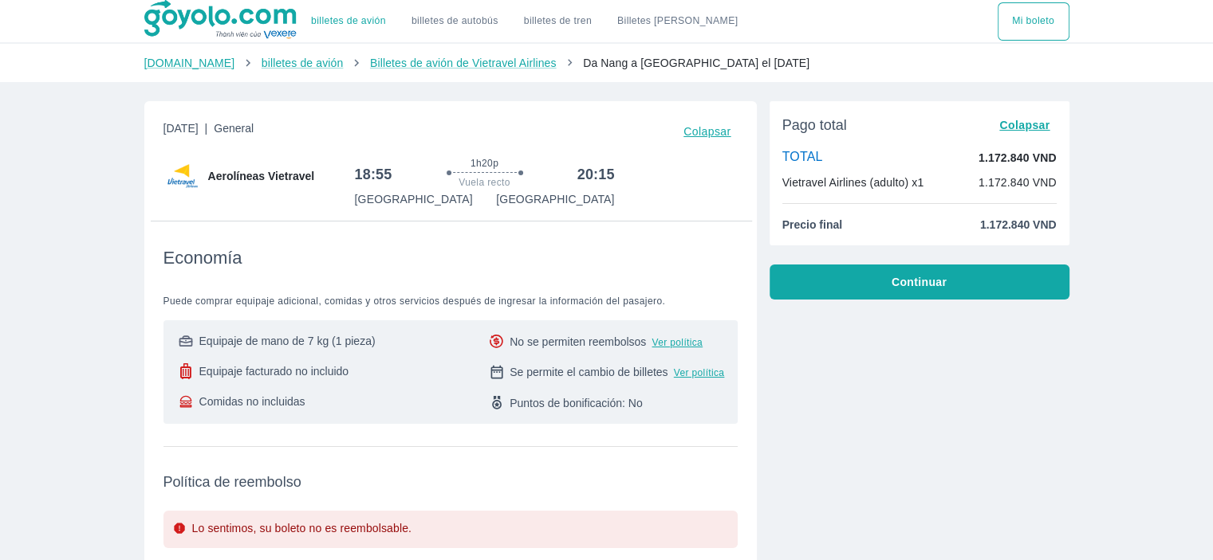
click at [923, 288] on font "Continuar" at bounding box center [918, 282] width 55 height 13
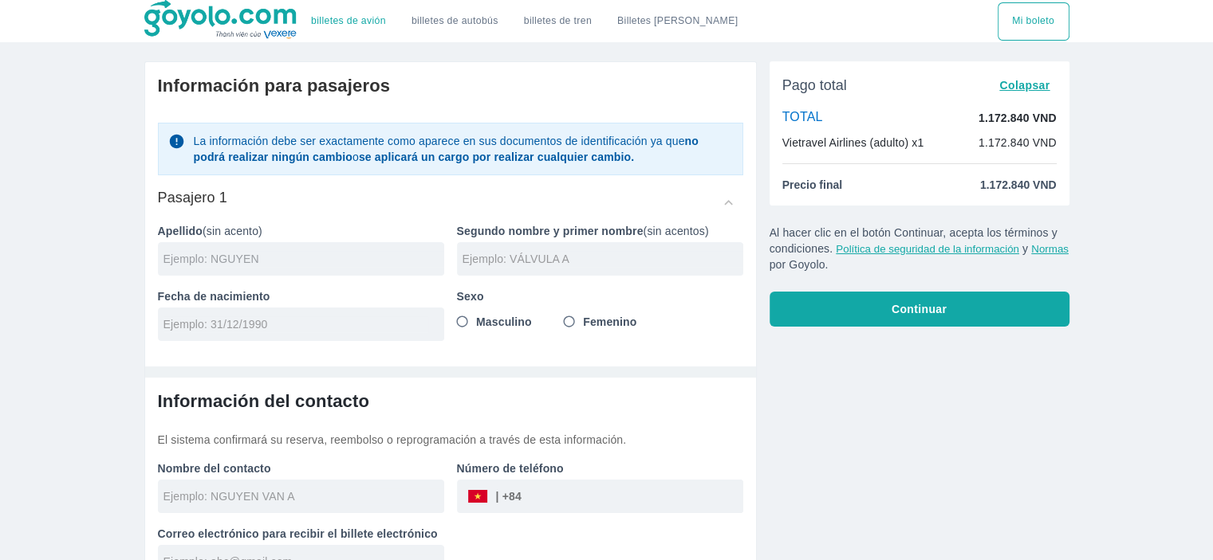
click at [331, 262] on input "text" at bounding box center [303, 259] width 281 height 16
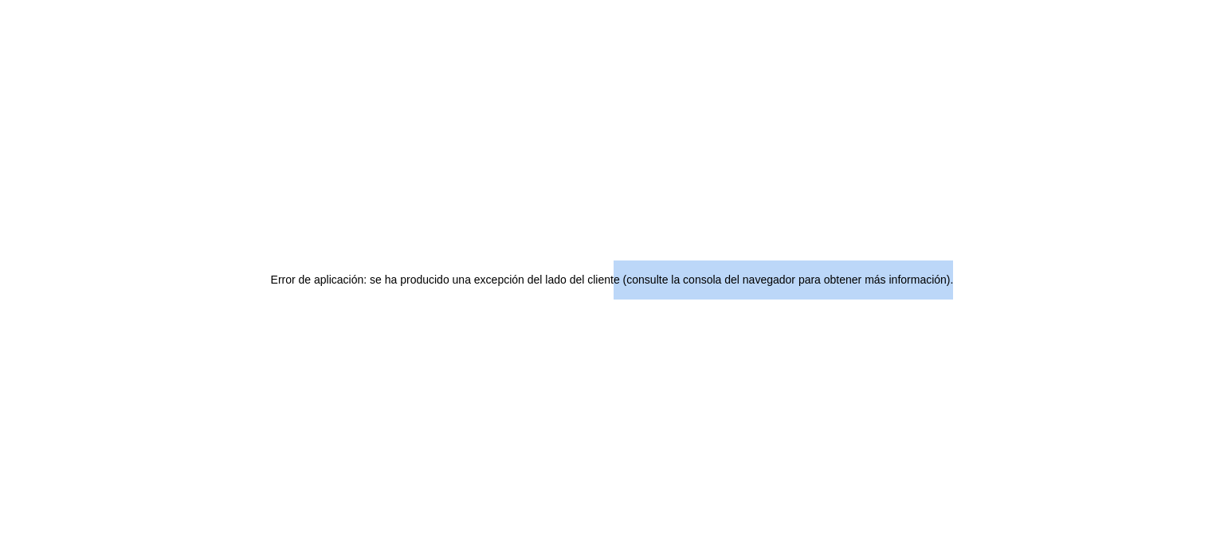
drag, startPoint x: 611, startPoint y: 273, endPoint x: 613, endPoint y: 387, distance: 113.2
click at [613, 387] on div "Error de aplicación: se ha producido una excepción del lado del cliente (consul…" at bounding box center [612, 280] width 1224 height 560
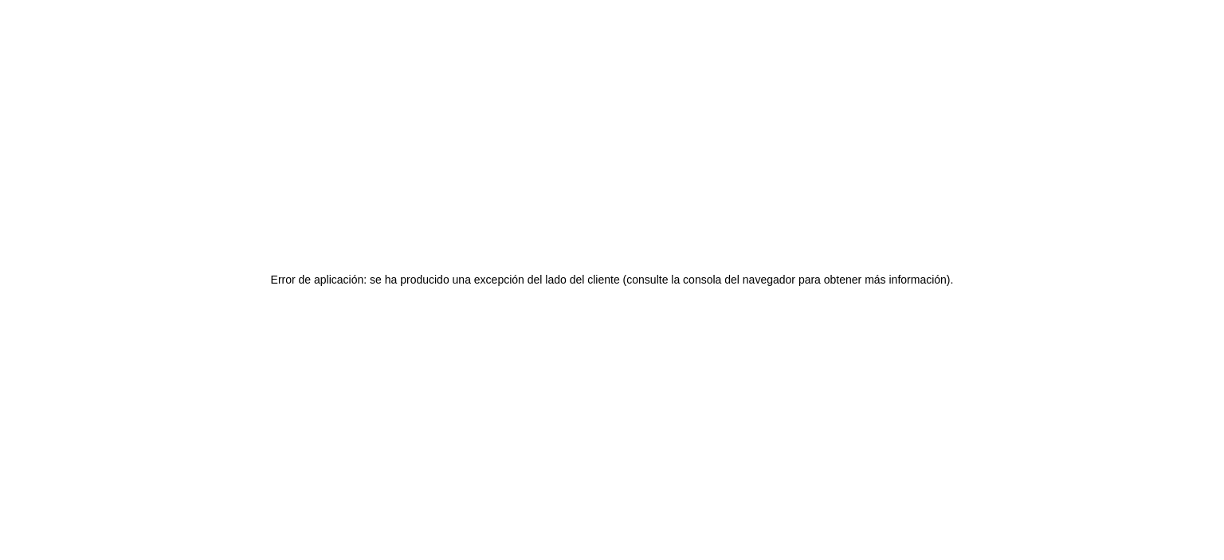
click at [613, 387] on div "Error de aplicación: se ha producido una excepción del lado del cliente (consul…" at bounding box center [612, 280] width 1224 height 560
